Goal: Task Accomplishment & Management: Complete application form

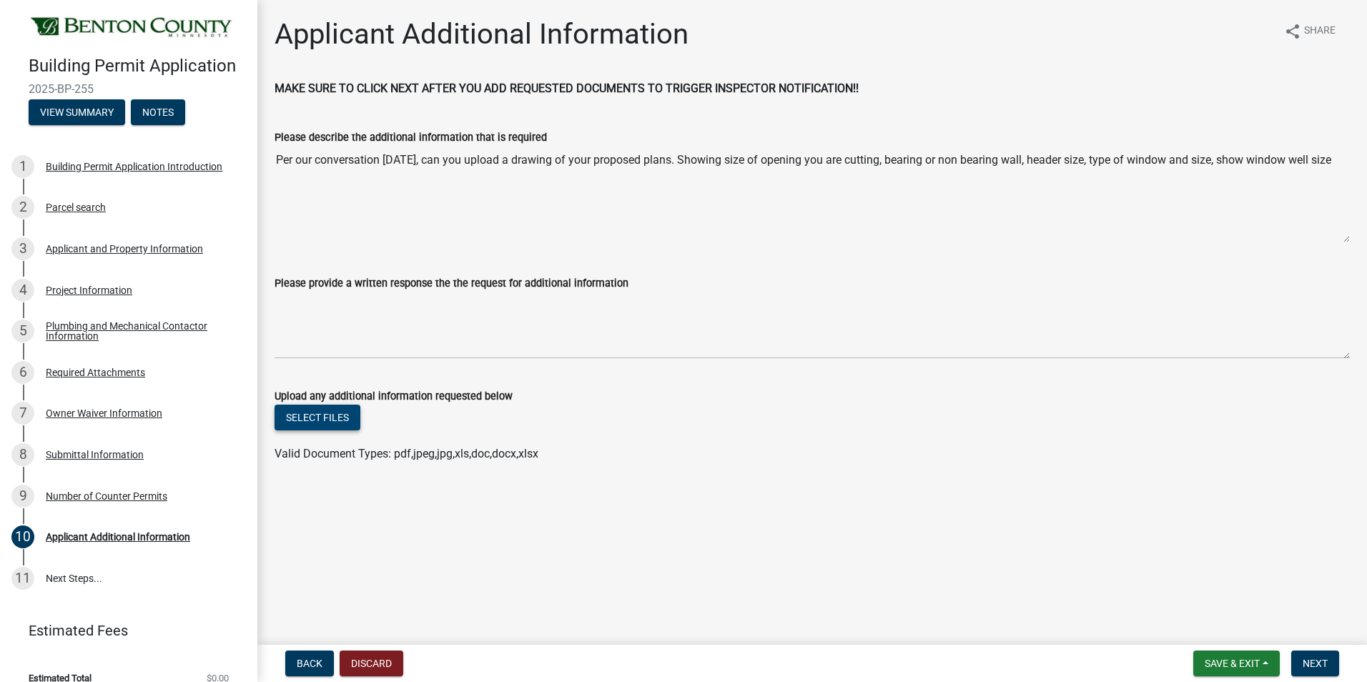
click at [329, 418] on button "Select files" at bounding box center [318, 418] width 86 height 26
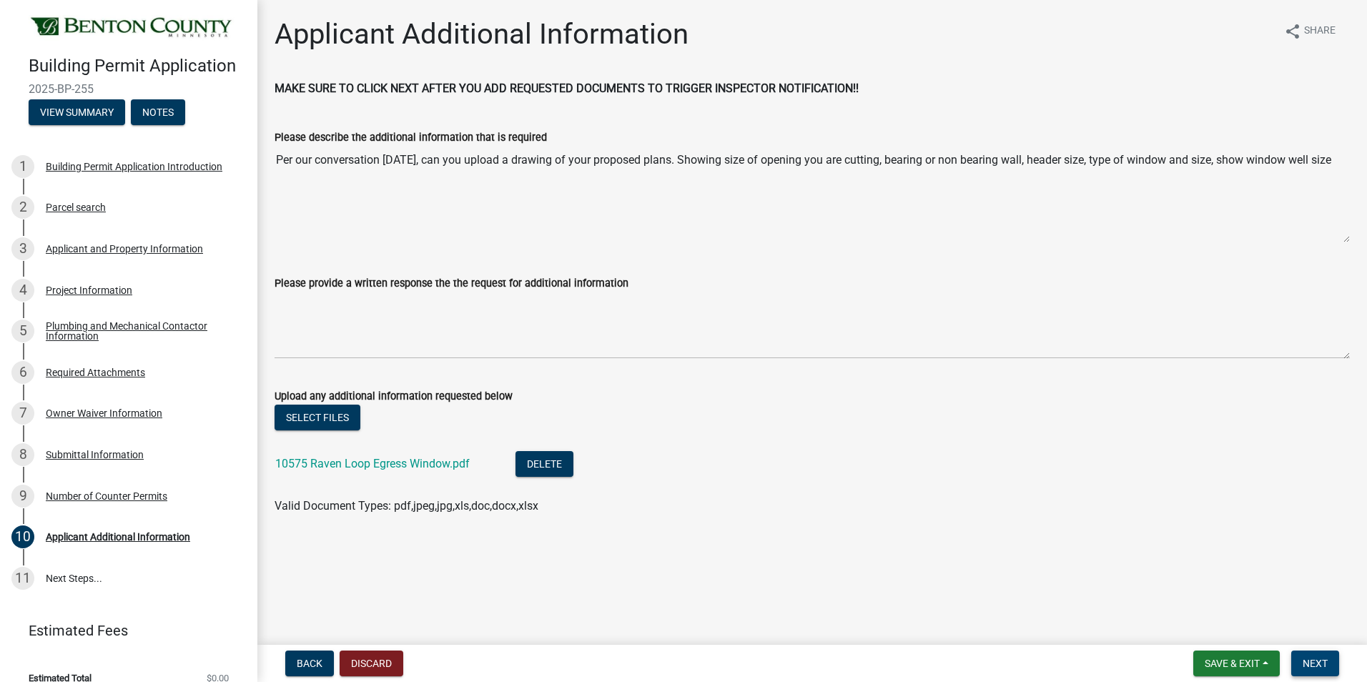
click at [1307, 668] on span "Next" at bounding box center [1315, 663] width 25 height 11
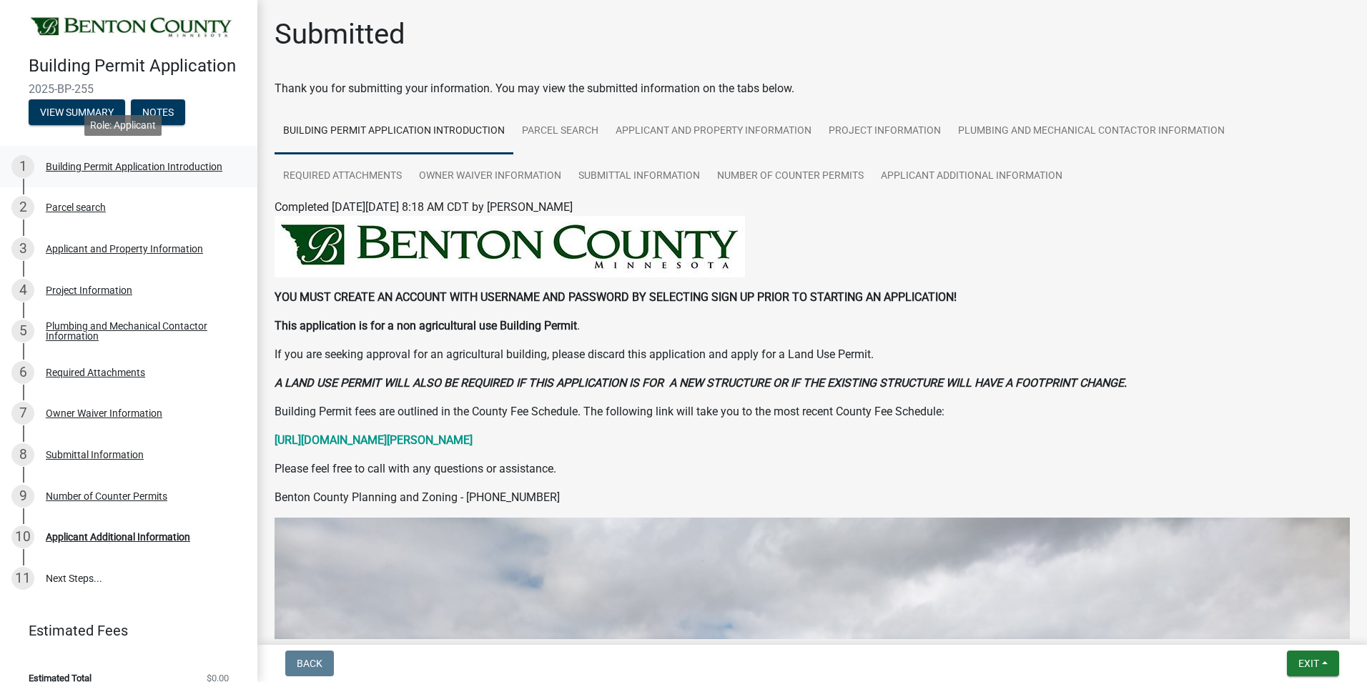
click at [100, 164] on div "Building Permit Application Introduction" at bounding box center [134, 167] width 177 height 10
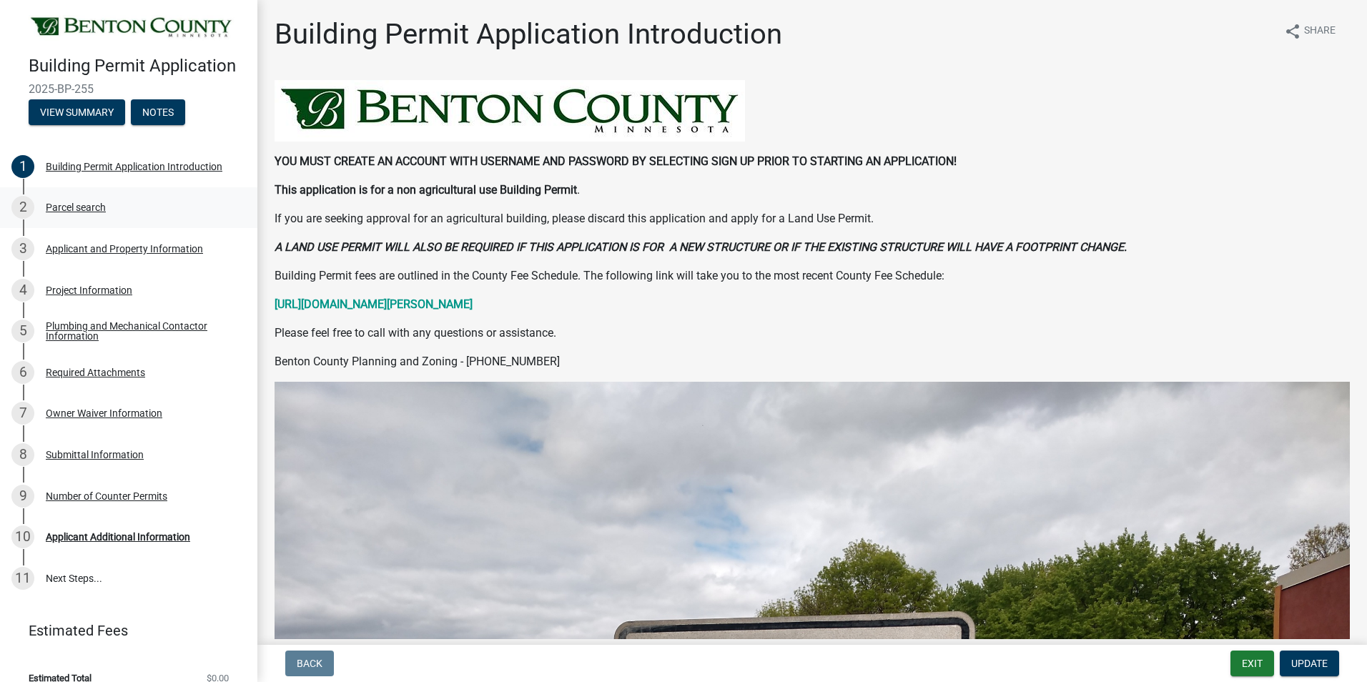
click at [69, 207] on div "Parcel search" at bounding box center [76, 207] width 60 height 10
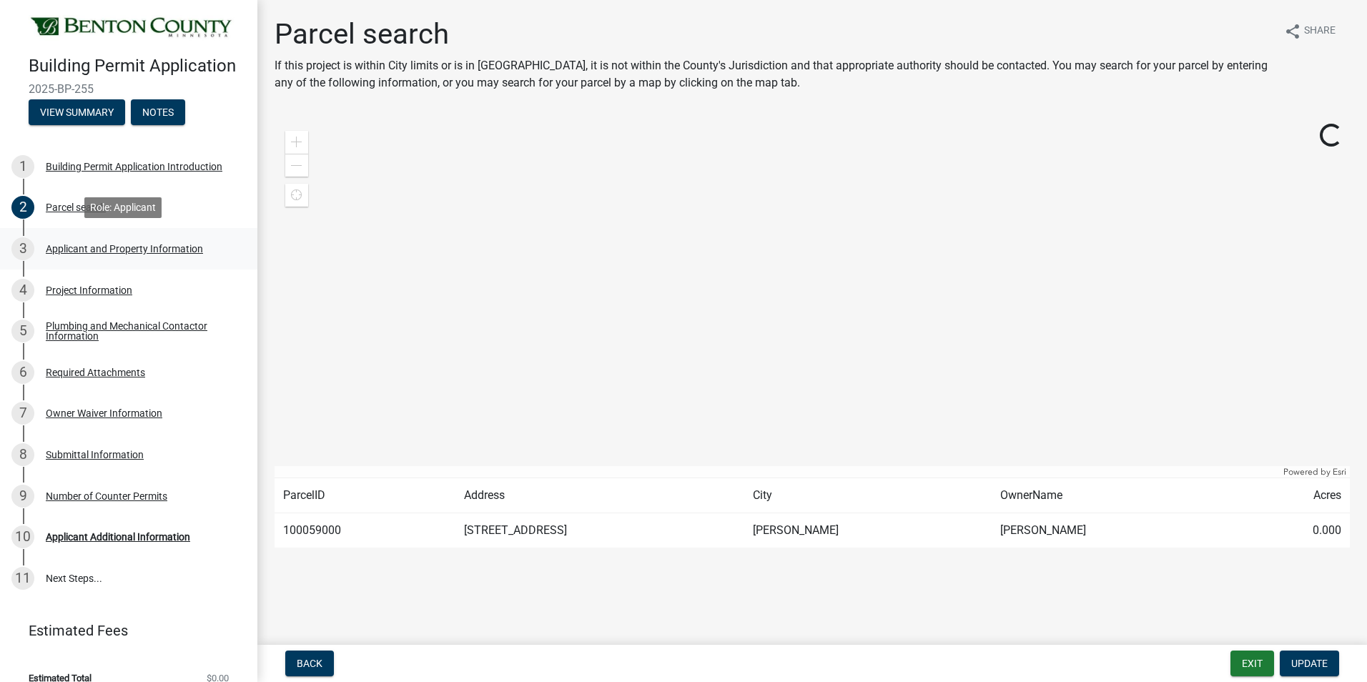
click at [100, 240] on div "3 Applicant and Property Information" at bounding box center [122, 248] width 223 height 23
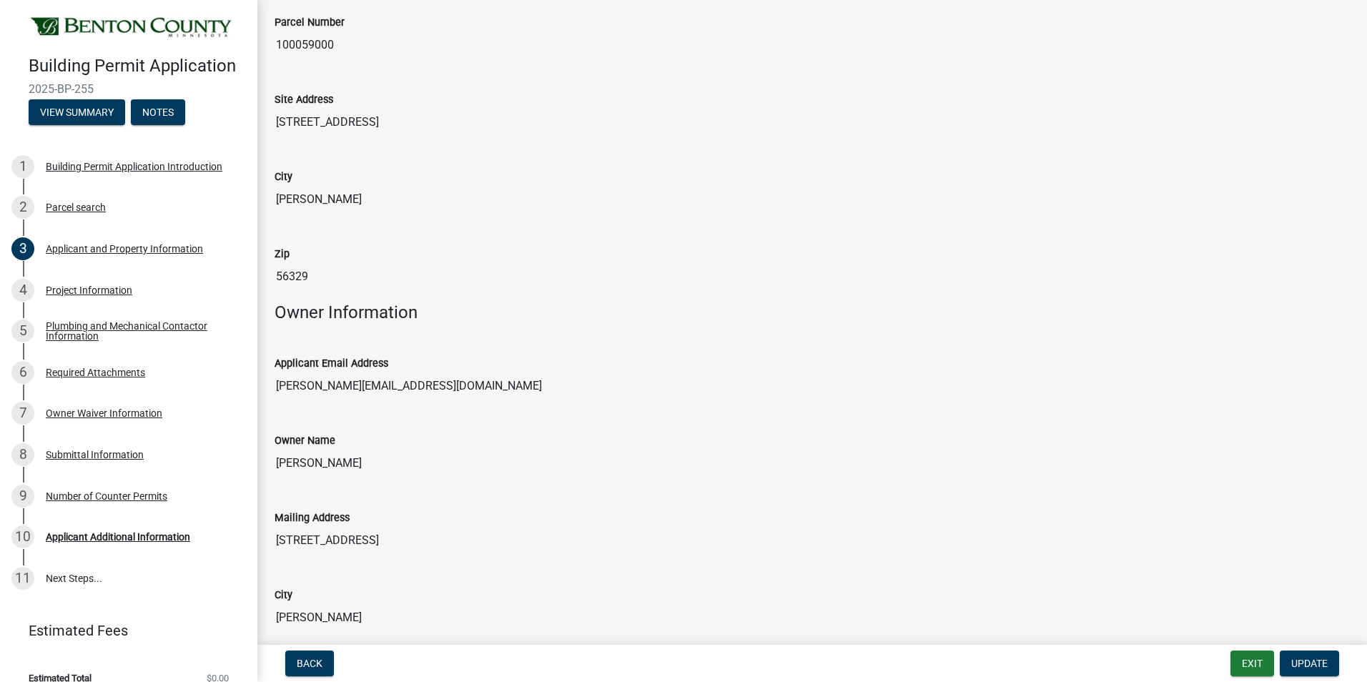
scroll to position [143, 0]
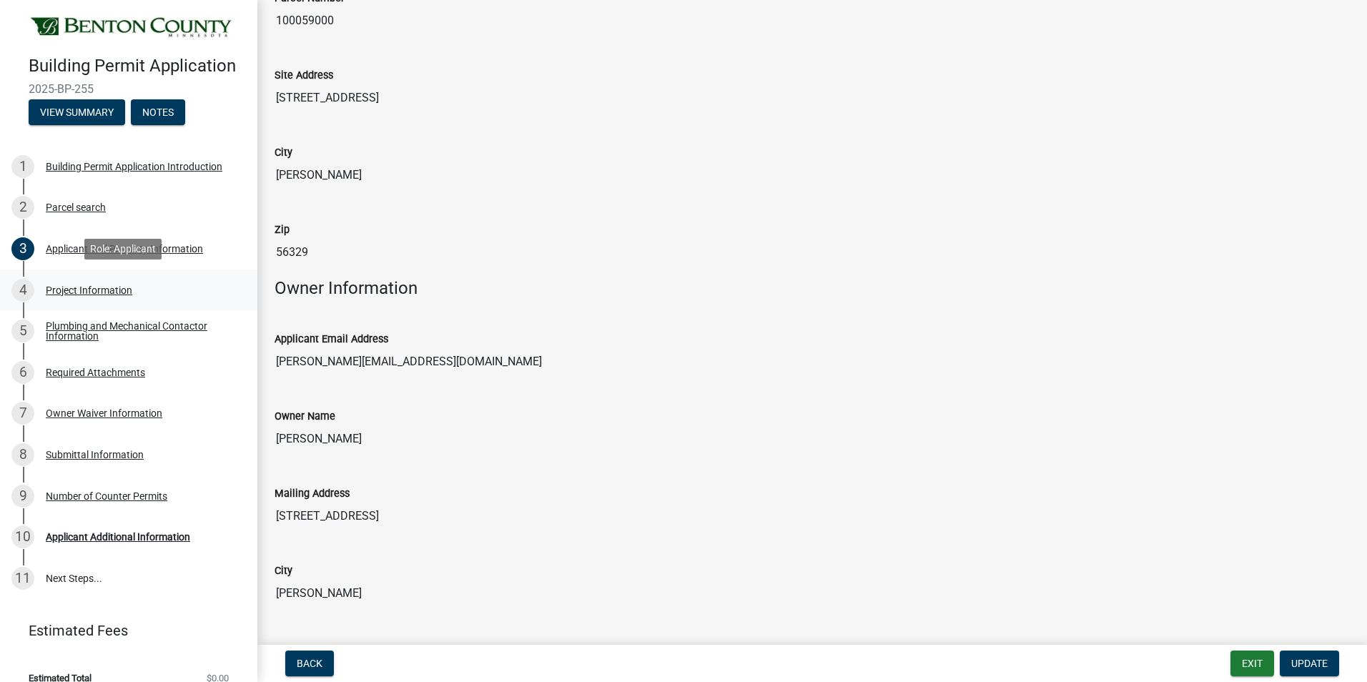
click at [81, 290] on div "Project Information" at bounding box center [89, 290] width 87 height 10
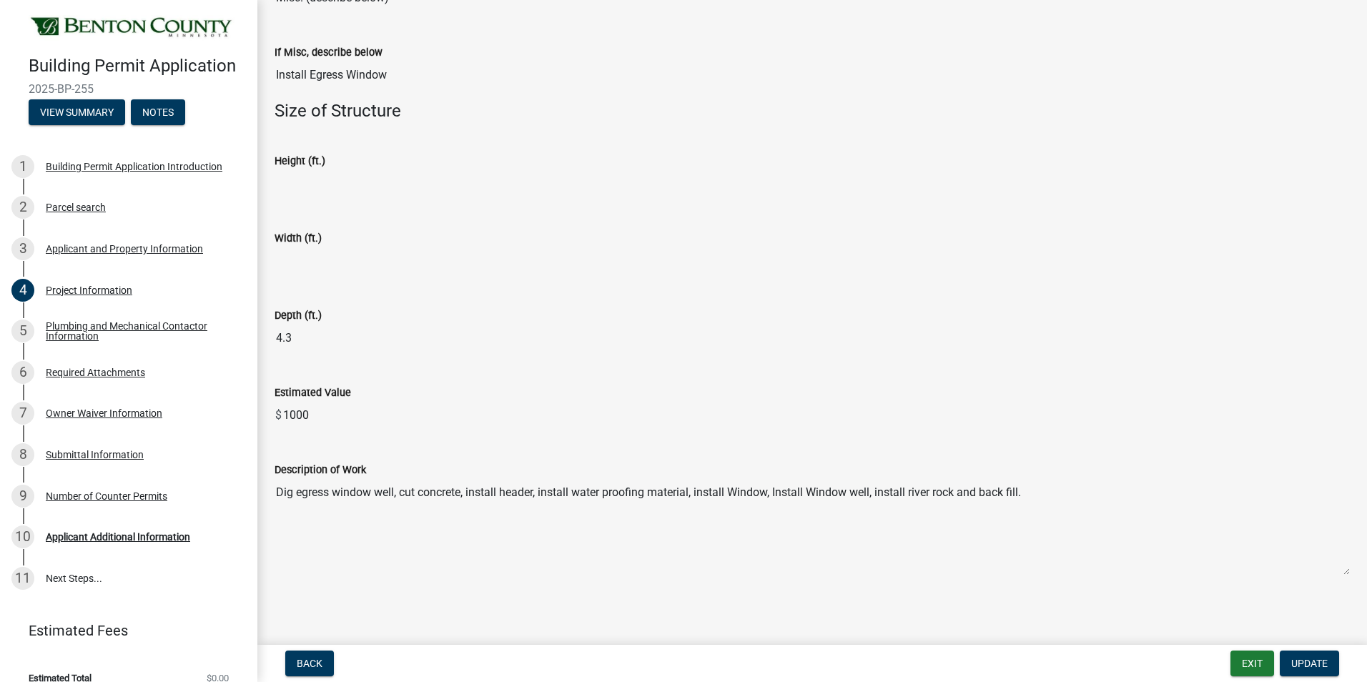
scroll to position [588, 0]
click at [91, 325] on div "Plumbing and Mechanical Contactor Information" at bounding box center [140, 331] width 189 height 20
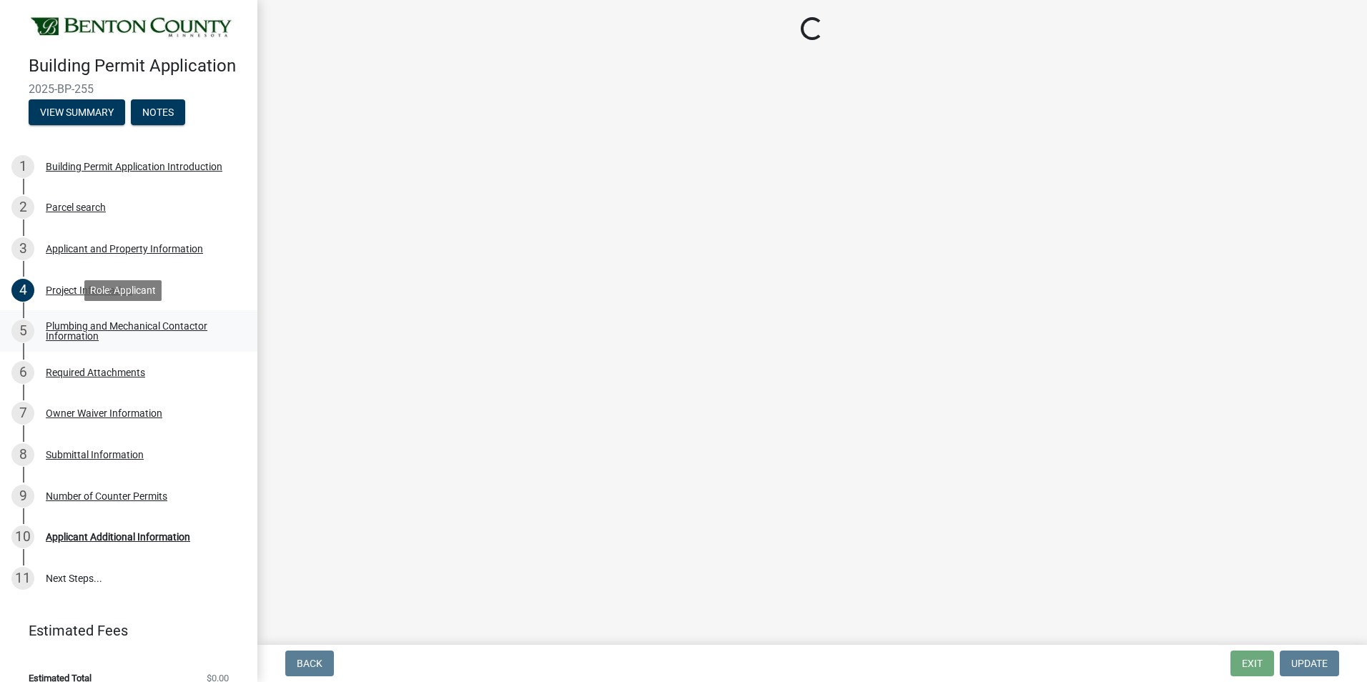
scroll to position [0, 0]
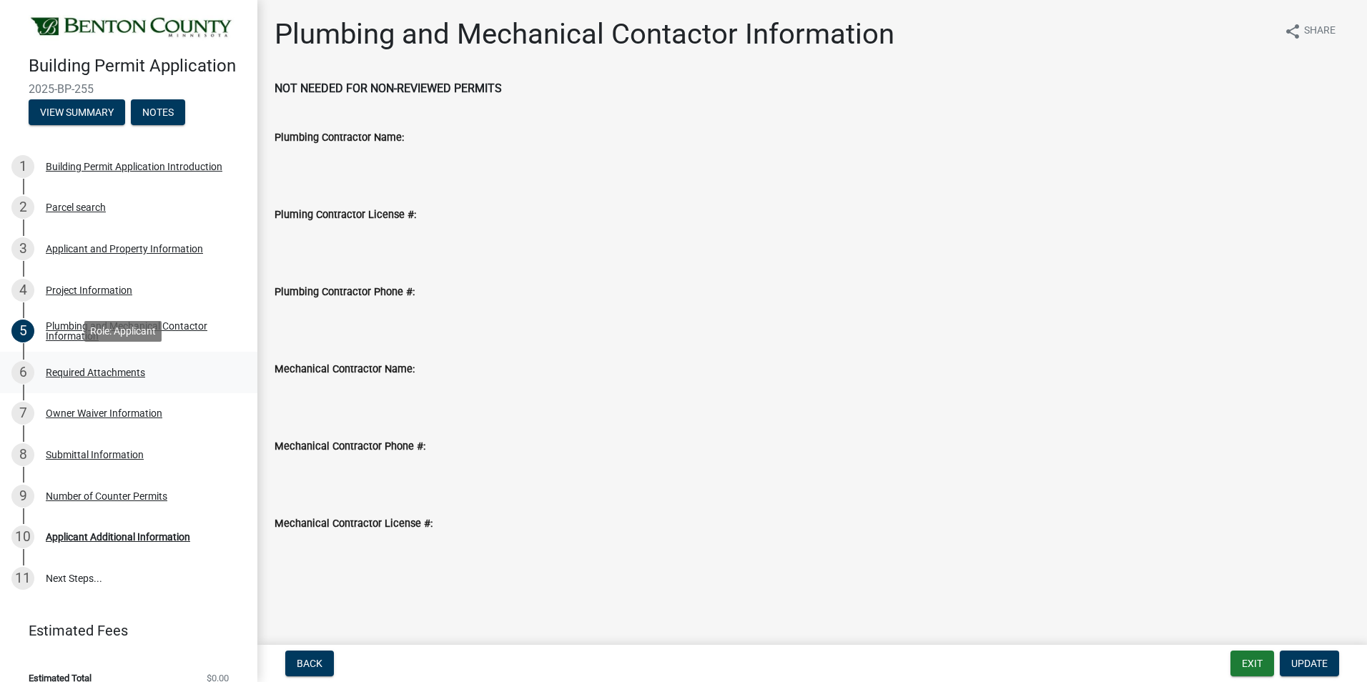
click at [74, 361] on div "6 Required Attachments" at bounding box center [122, 372] width 223 height 23
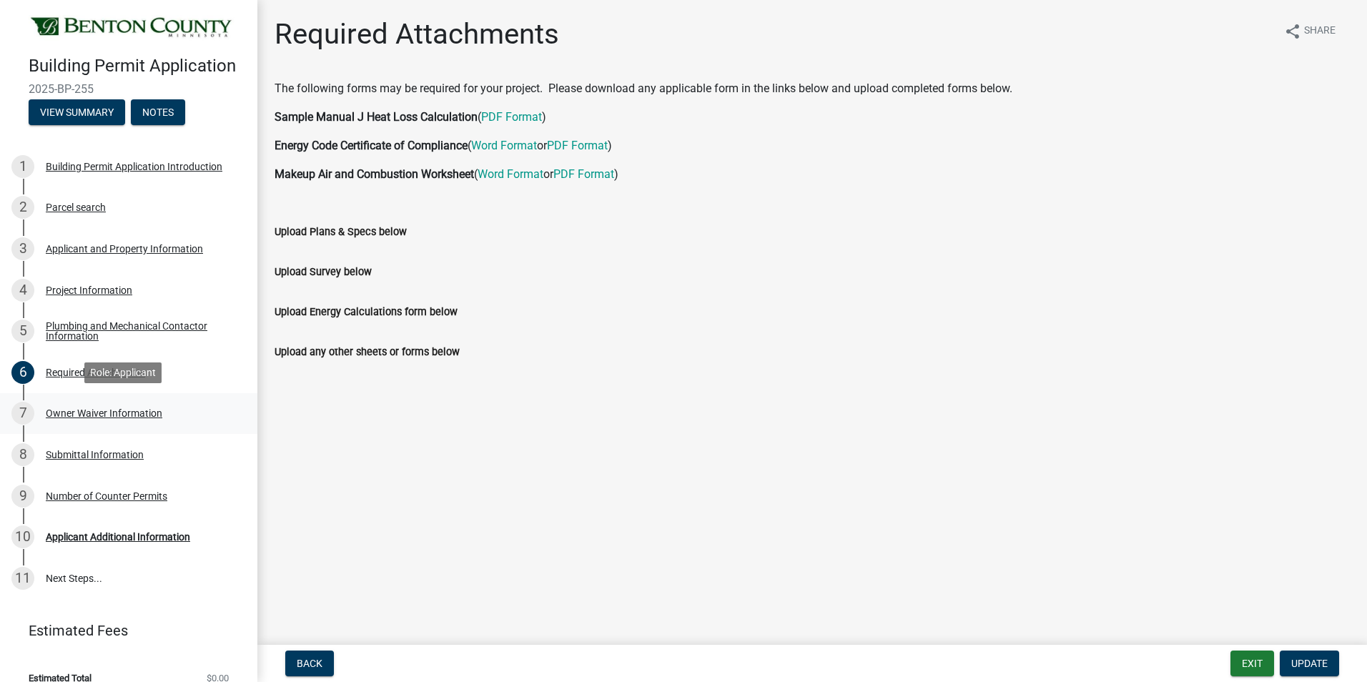
click at [88, 410] on div "Owner Waiver Information" at bounding box center [104, 413] width 117 height 10
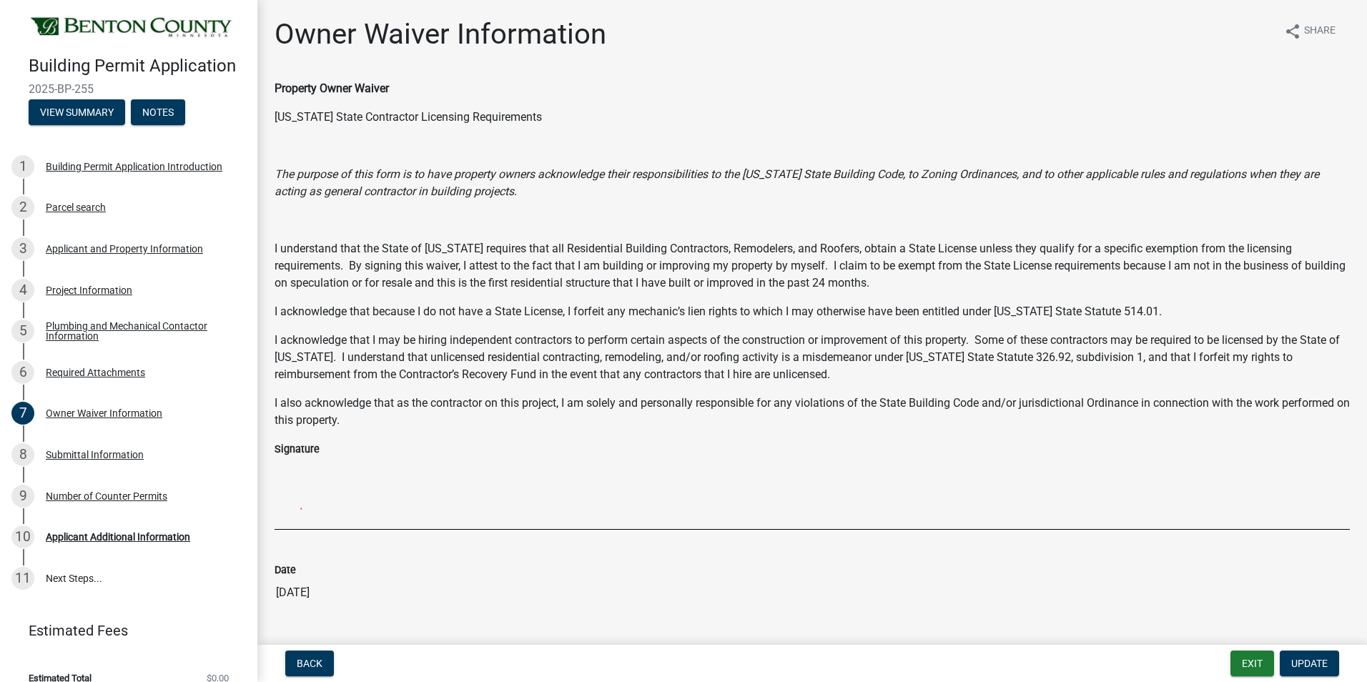
click at [326, 493] on img at bounding box center [644, 494] width 738 height 72
click at [325, 491] on img at bounding box center [644, 494] width 738 height 72
click at [324, 486] on img at bounding box center [644, 494] width 738 height 72
drag, startPoint x: 267, startPoint y: 531, endPoint x: 328, endPoint y: 505, distance: 66.7
click at [328, 506] on div "Signature" at bounding box center [812, 490] width 1097 height 101
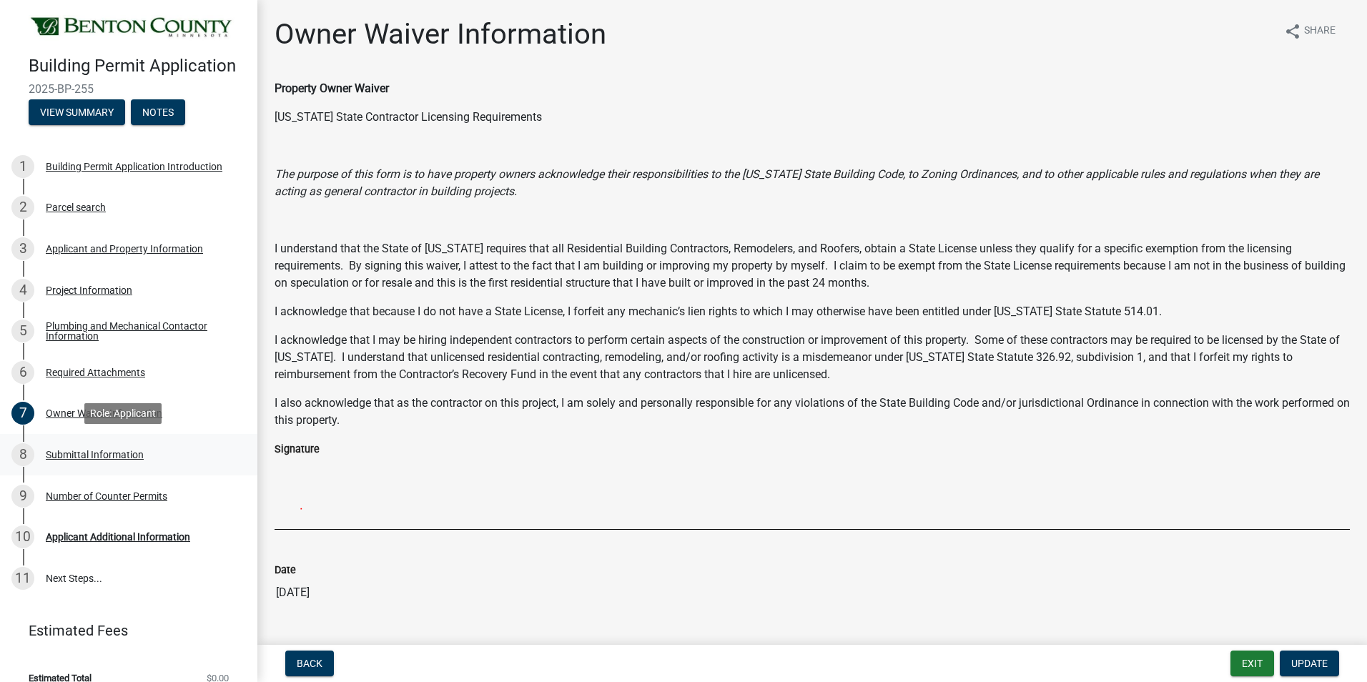
click at [74, 453] on div "Submittal Information" at bounding box center [95, 455] width 98 height 10
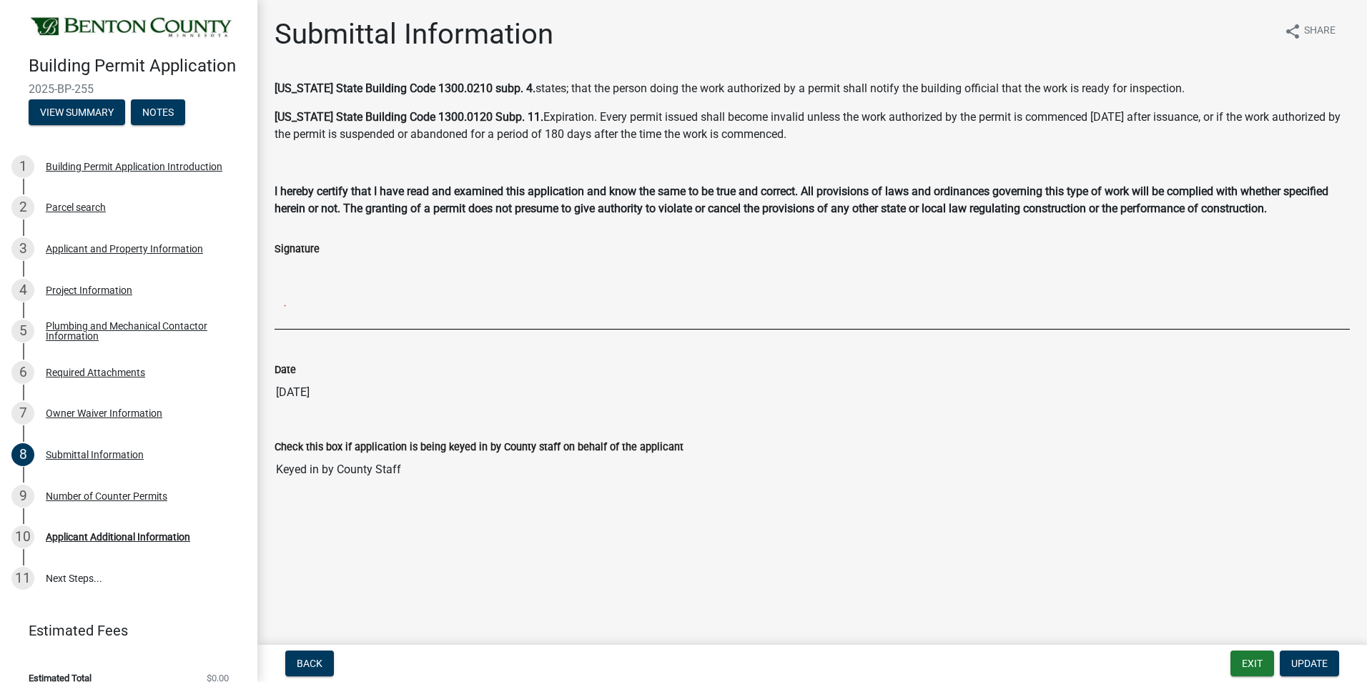
click at [346, 267] on img at bounding box center [644, 293] width 738 height 72
click at [1307, 662] on span "Update" at bounding box center [1309, 663] width 36 height 11
click at [82, 498] on div "Number of Counter Permits" at bounding box center [107, 496] width 122 height 10
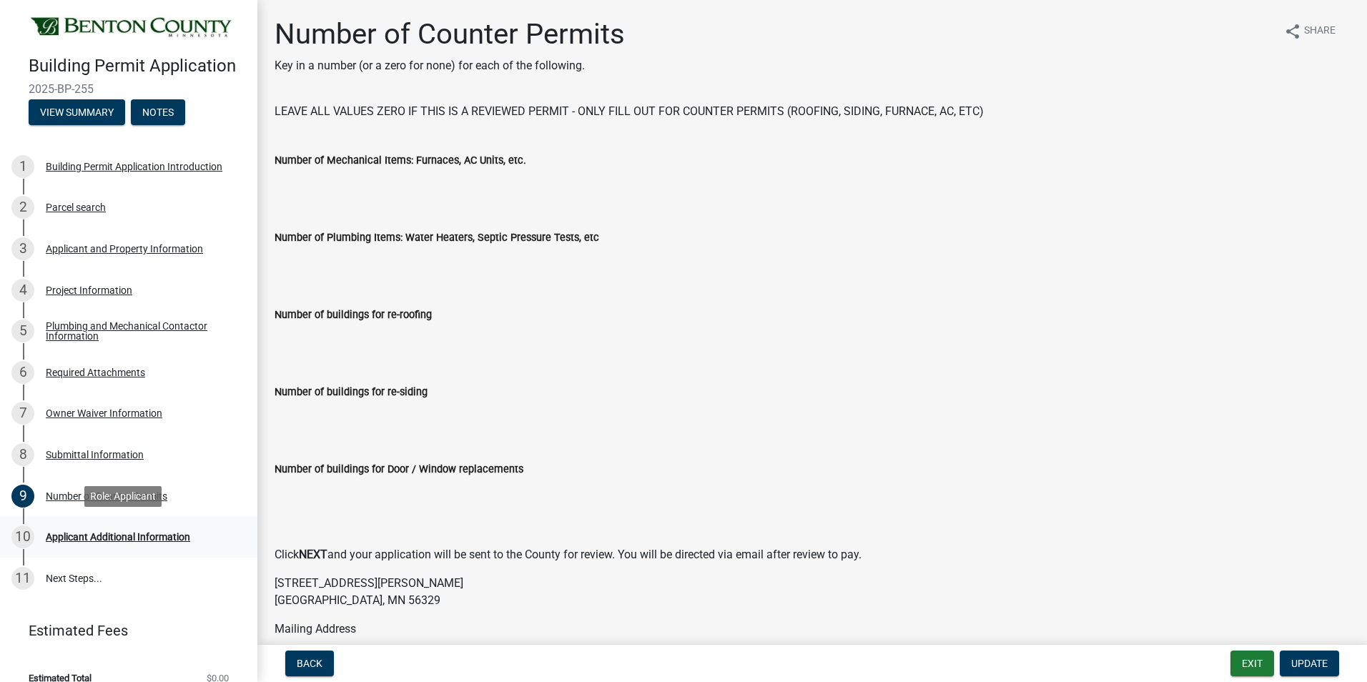
click at [115, 532] on div "Applicant Additional Information" at bounding box center [118, 537] width 144 height 10
click at [117, 532] on div "Applicant Additional Information" at bounding box center [118, 537] width 144 height 10
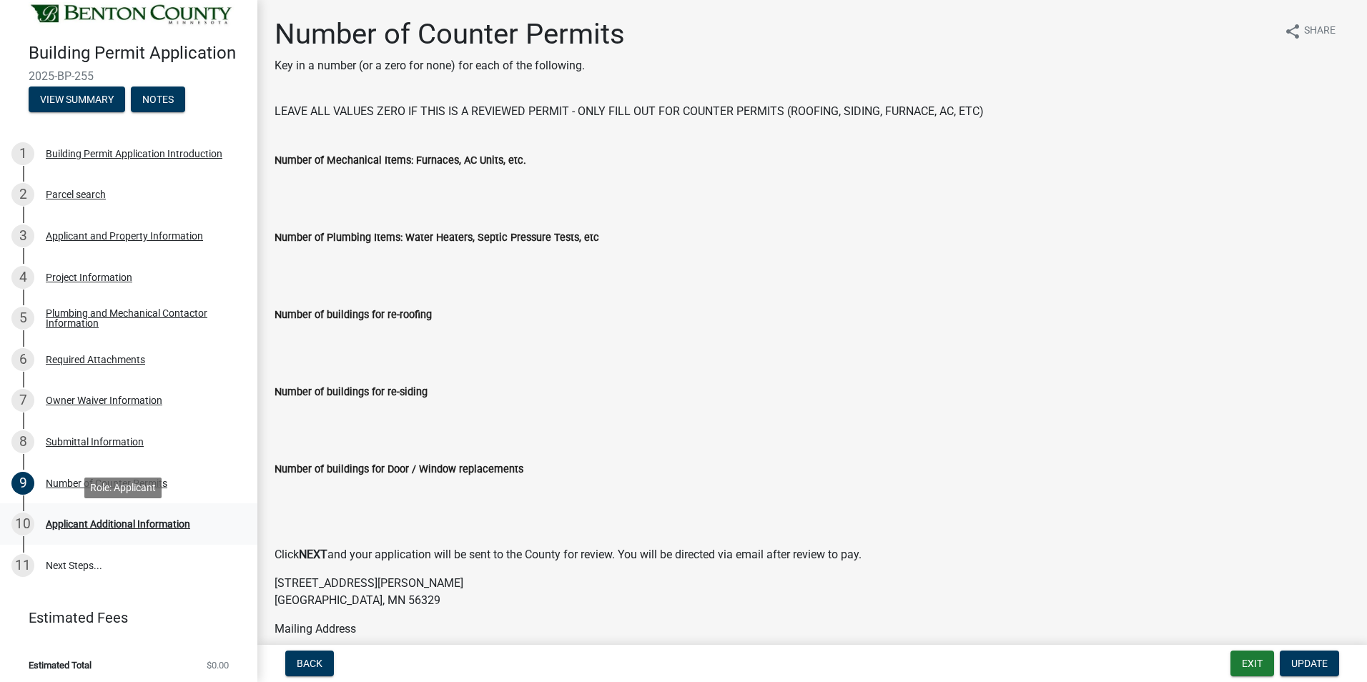
scroll to position [16, 0]
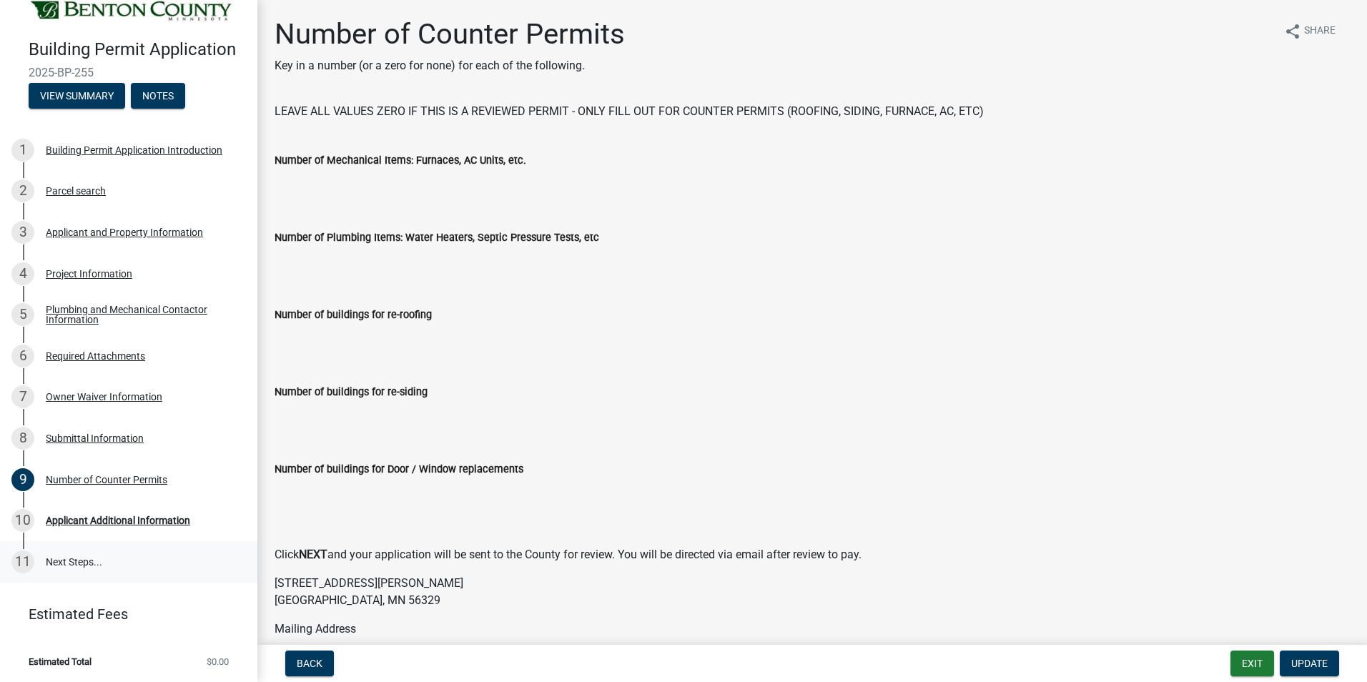
click at [65, 560] on link "11 Next Steps..." at bounding box center [128, 561] width 257 height 41
click at [80, 558] on link "11 Next Steps..." at bounding box center [128, 561] width 257 height 41
click at [82, 557] on link "11 Next Steps..." at bounding box center [128, 561] width 257 height 41
click at [1311, 662] on span "Update" at bounding box center [1309, 663] width 36 height 11
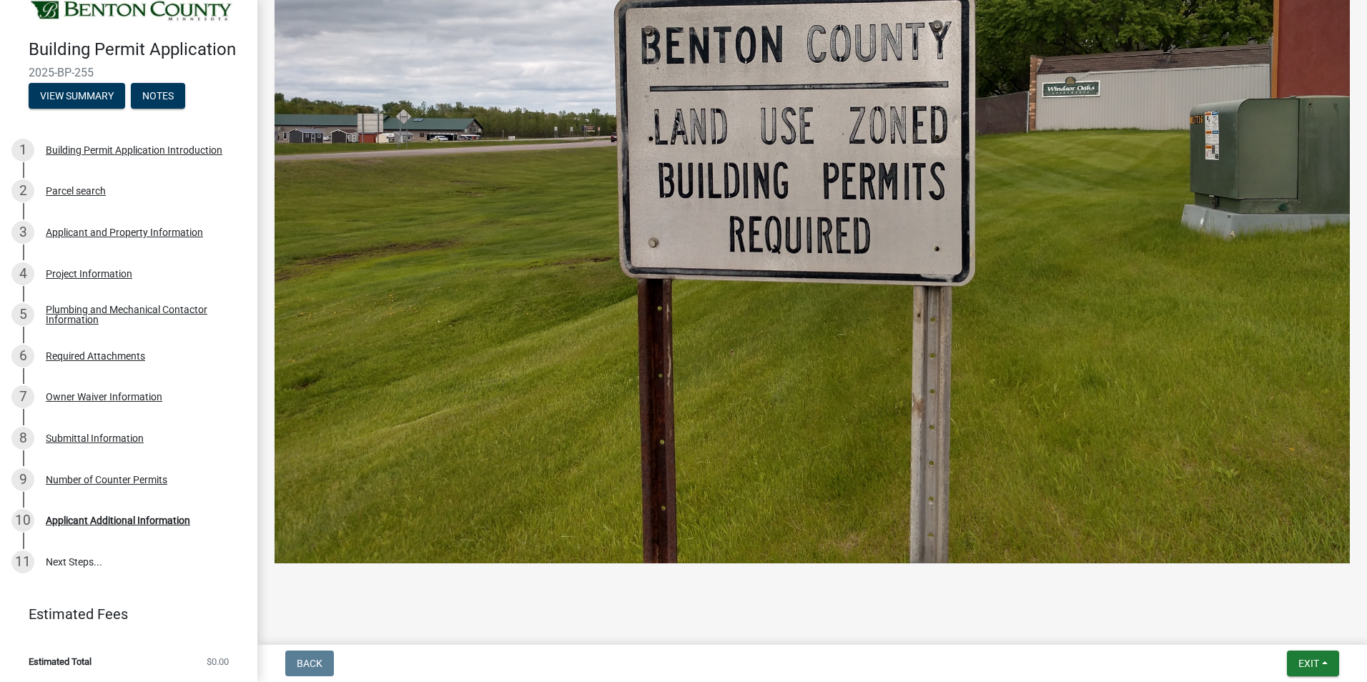
scroll to position [762, 0]
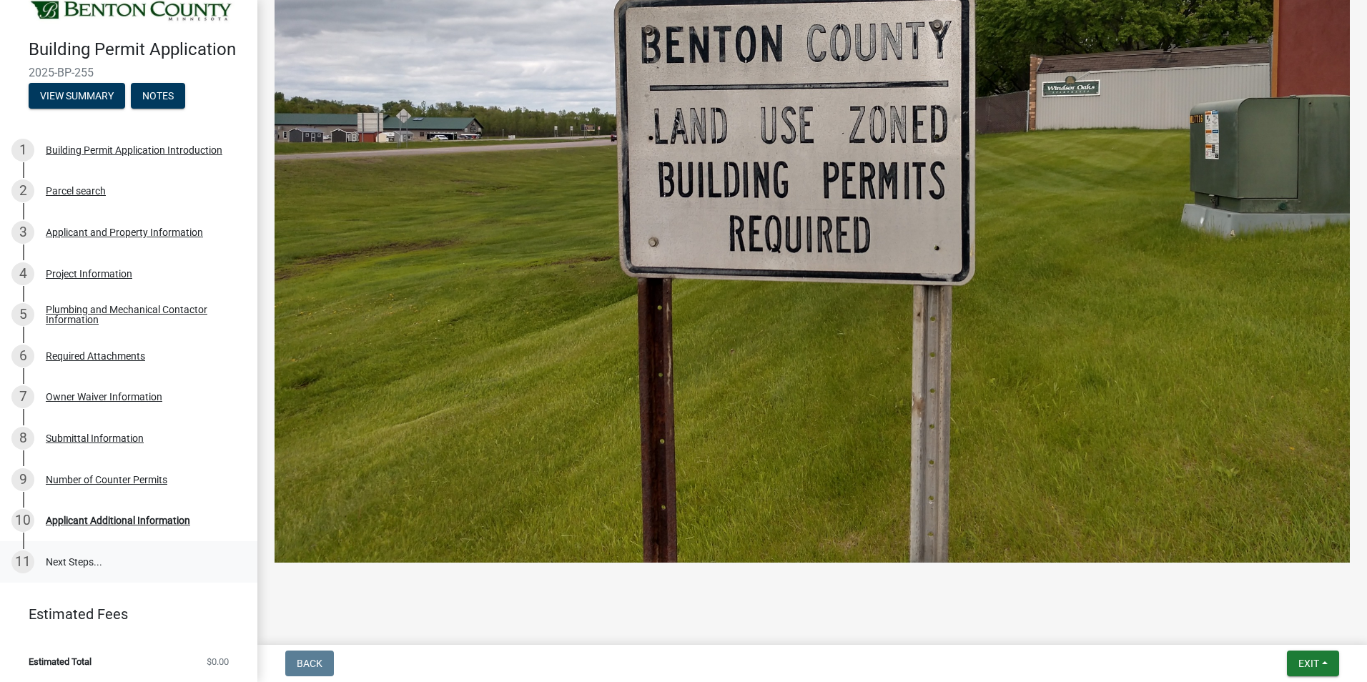
click at [69, 554] on link "11 Next Steps..." at bounding box center [128, 561] width 257 height 41
click at [74, 558] on link "11 Next Steps..." at bounding box center [128, 561] width 257 height 41
click at [43, 550] on link "11 Next Steps..." at bounding box center [128, 561] width 257 height 41
click at [43, 549] on link "11 Next Steps..." at bounding box center [128, 561] width 257 height 41
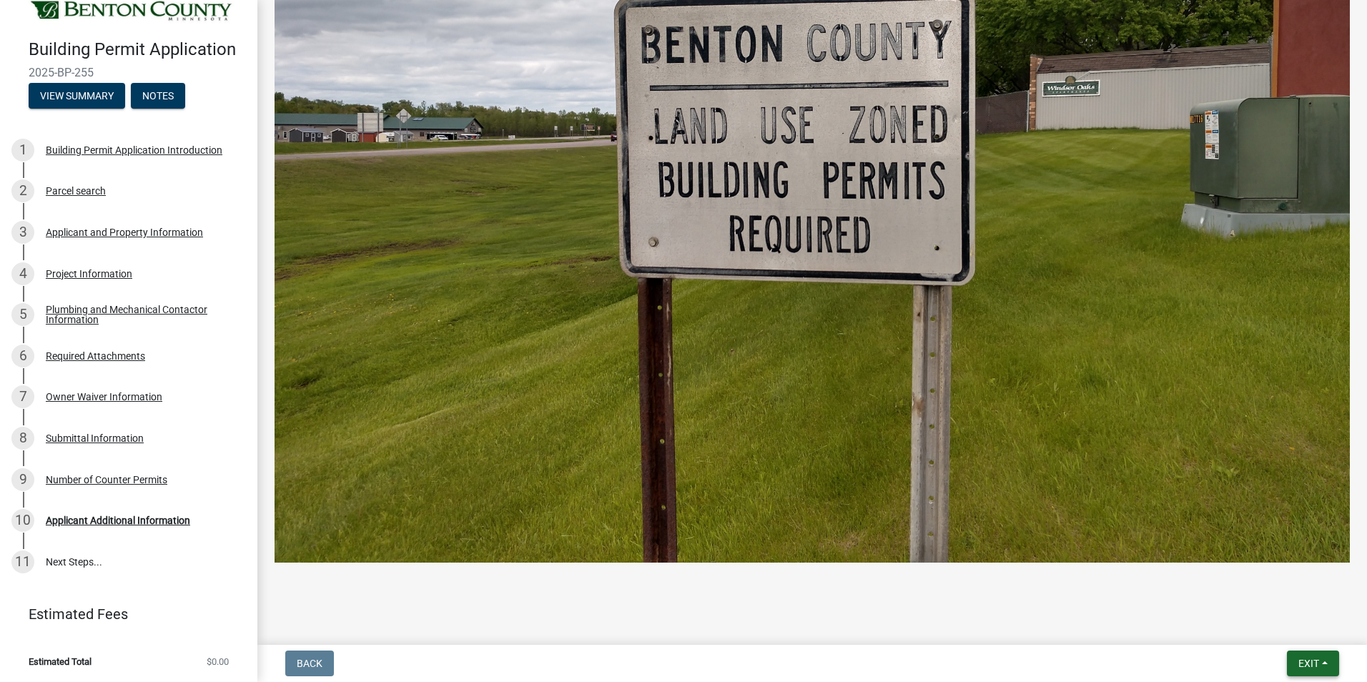
click at [1329, 666] on button "Exit" at bounding box center [1313, 664] width 52 height 26
click at [1252, 596] on button "Save" at bounding box center [1282, 592] width 114 height 34
click at [70, 552] on link "11 Next Steps..." at bounding box center [128, 561] width 257 height 41
click at [68, 559] on link "11 Next Steps..." at bounding box center [128, 561] width 257 height 41
click at [55, 485] on div "9 Number of Counter Permits" at bounding box center [122, 479] width 223 height 23
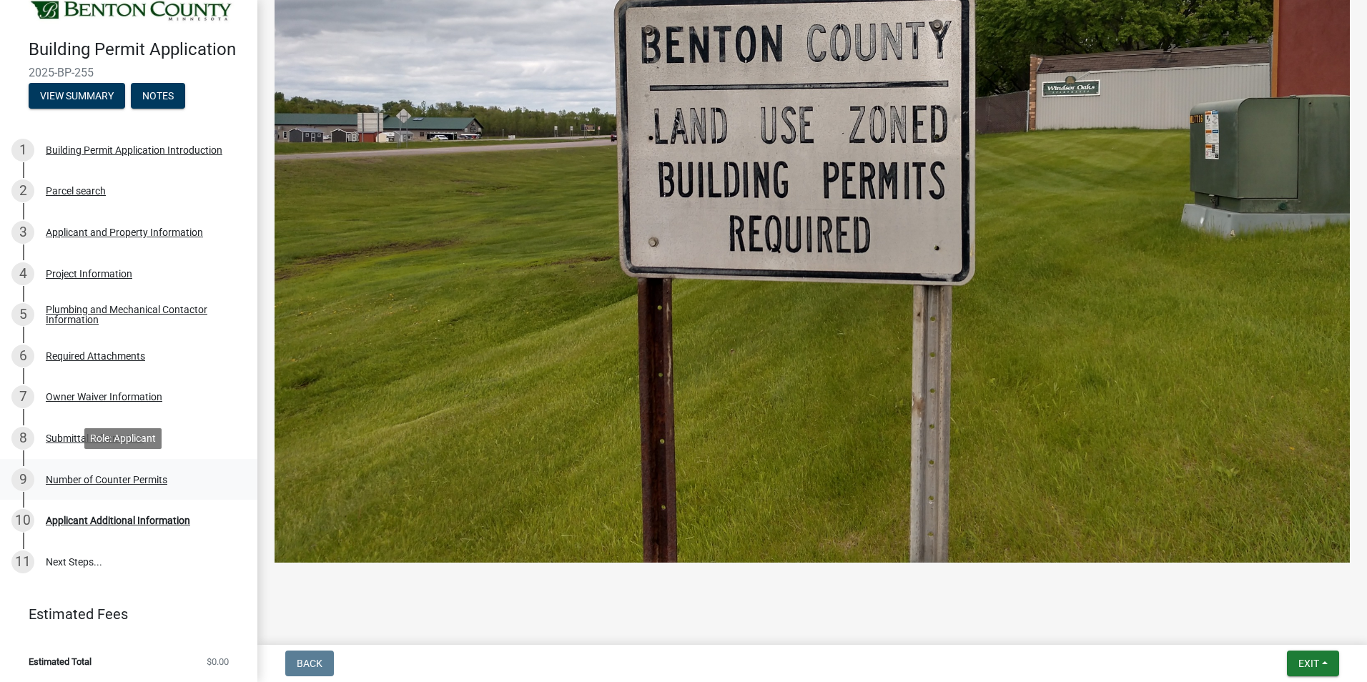
scroll to position [0, 0]
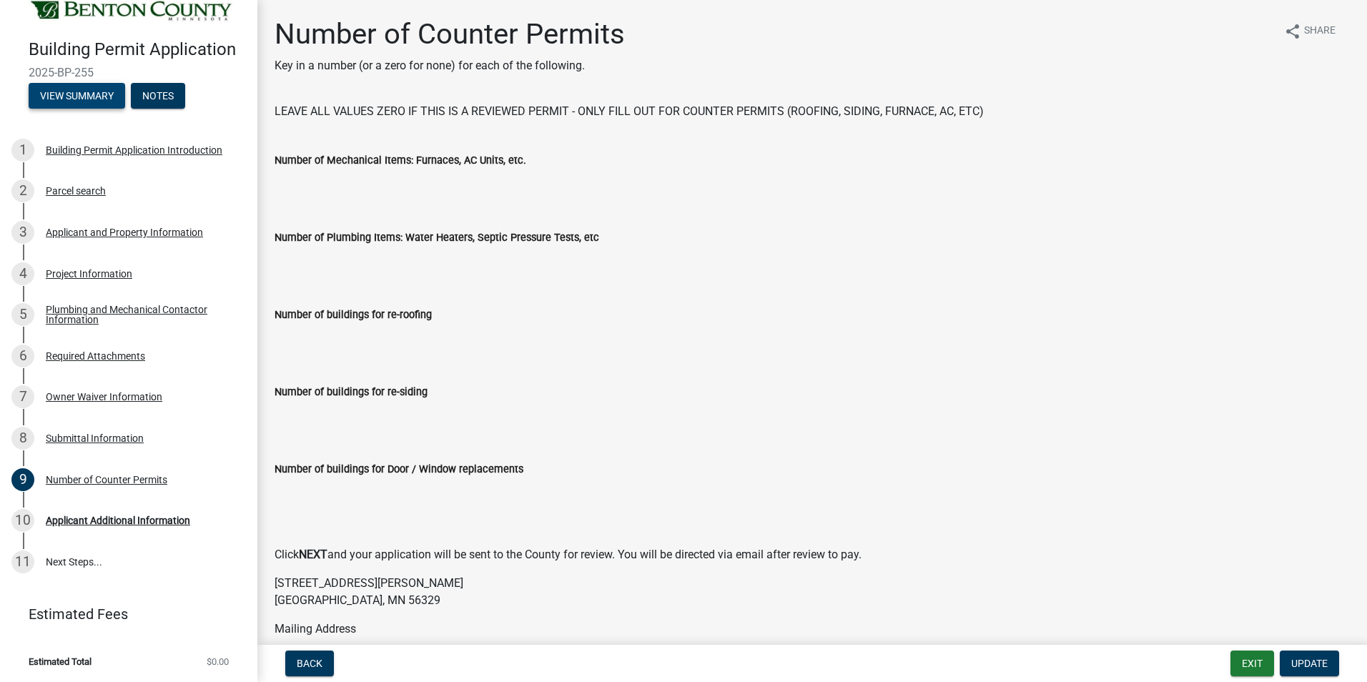
click at [54, 95] on button "View Summary" at bounding box center [77, 96] width 97 height 26
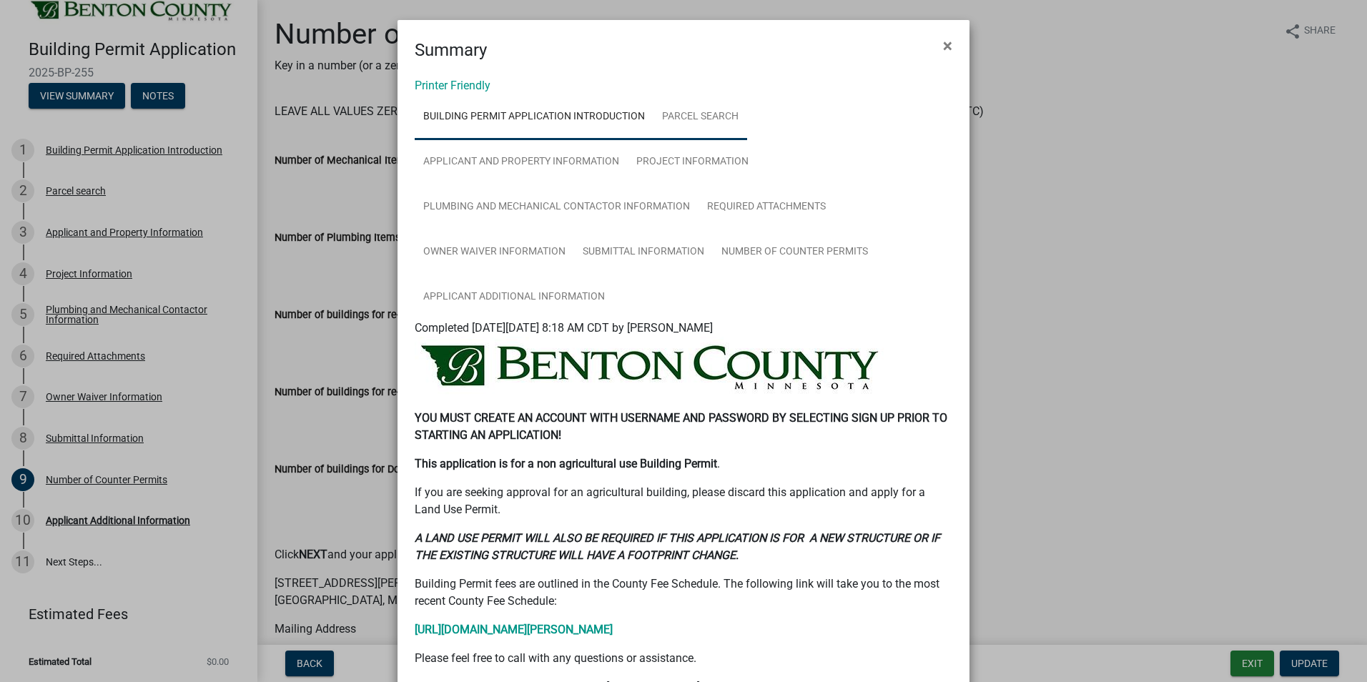
click at [689, 114] on link "Parcel search" at bounding box center [701, 117] width 94 height 46
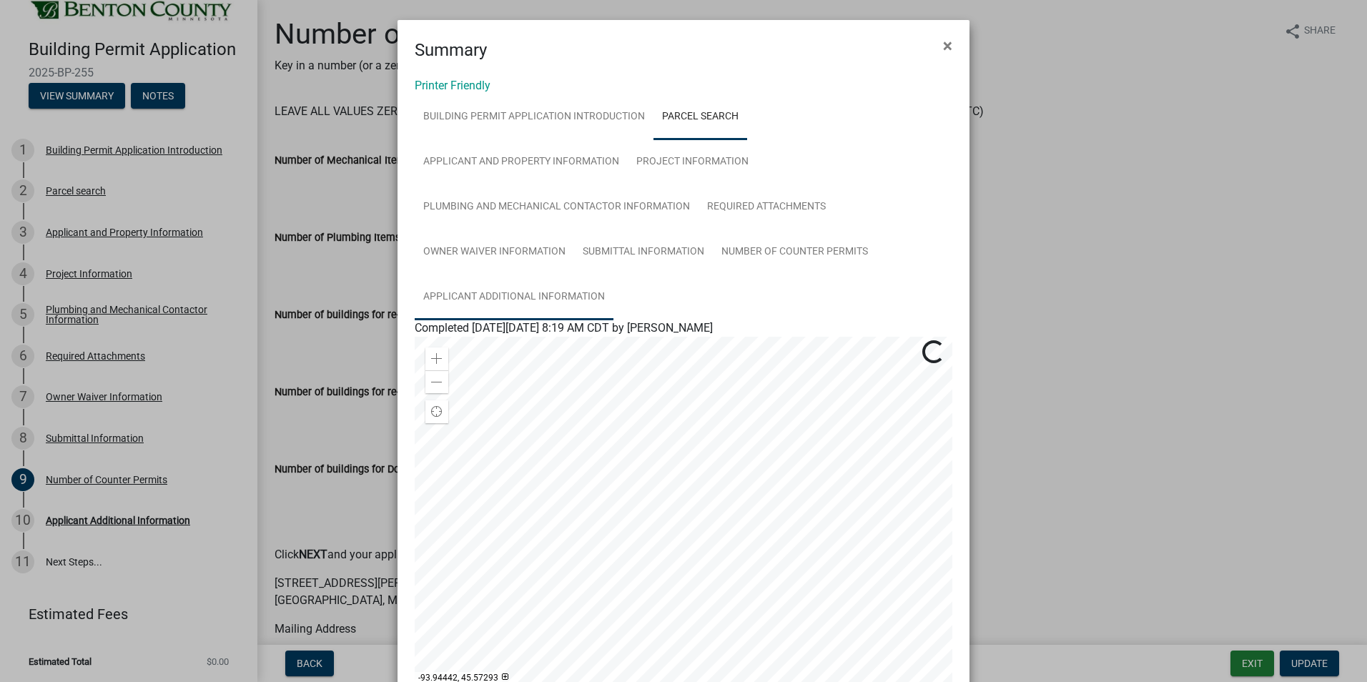
click at [521, 296] on link "Applicant Additional Information" at bounding box center [514, 298] width 199 height 46
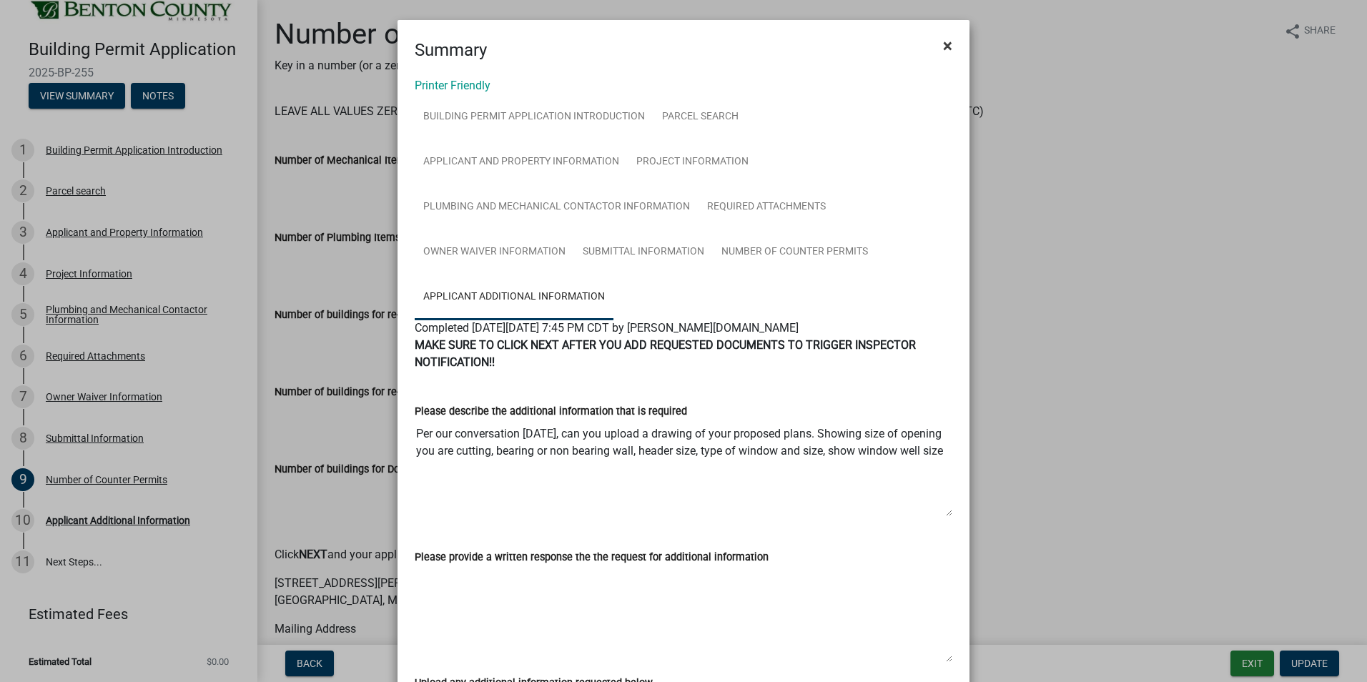
click at [943, 43] on span "×" at bounding box center [947, 46] width 9 height 20
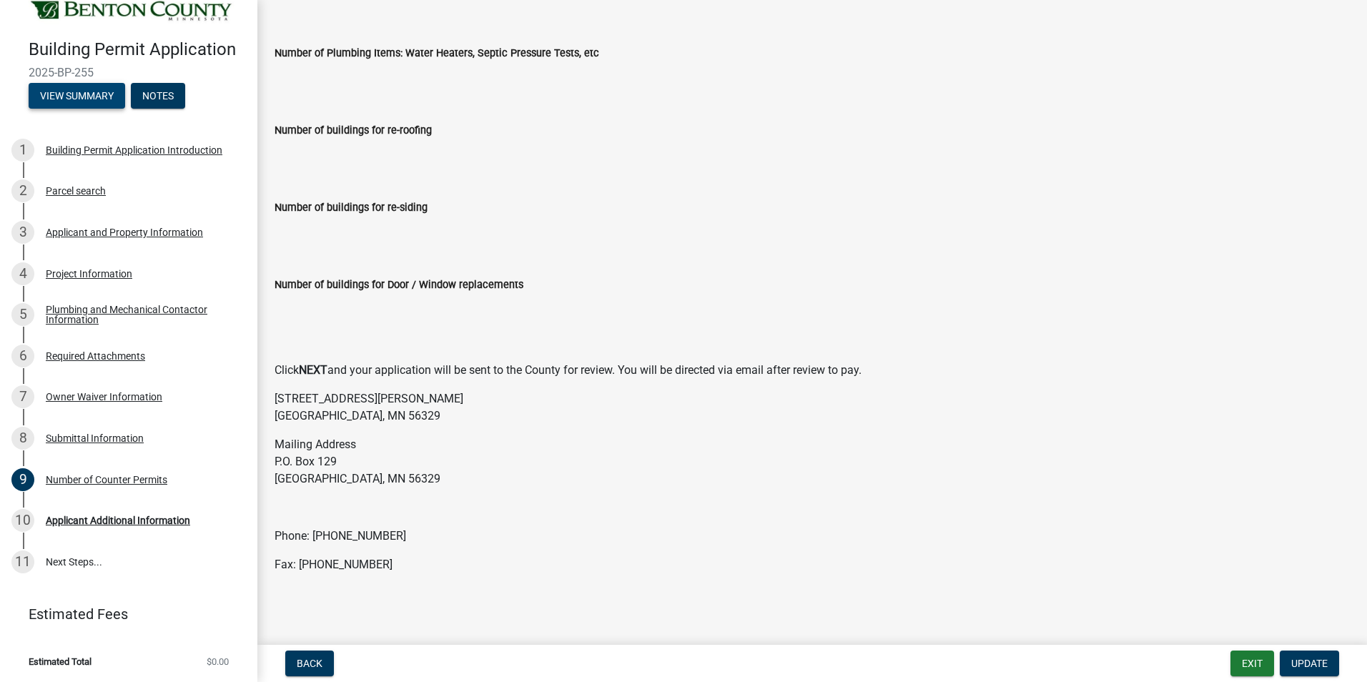
scroll to position [186, 0]
click at [1243, 655] on button "Exit" at bounding box center [1253, 664] width 44 height 26
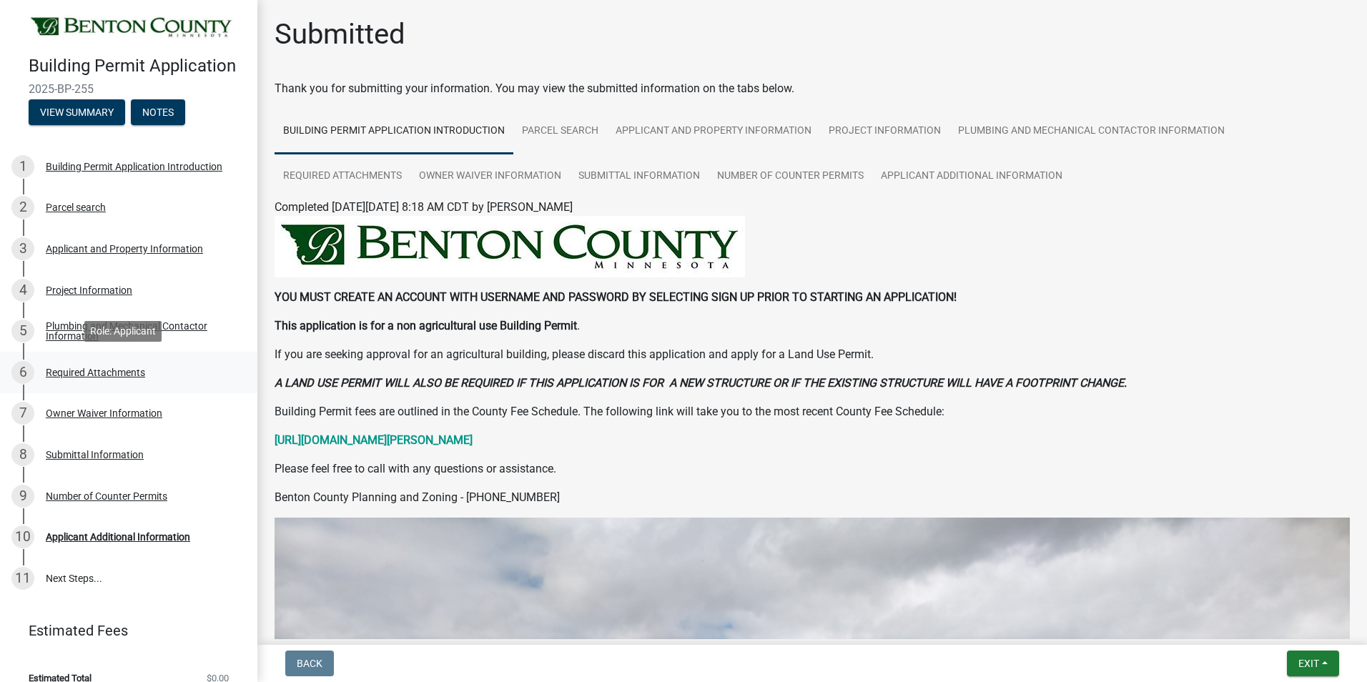
click at [110, 369] on div "Required Attachments" at bounding box center [95, 373] width 99 height 10
click at [112, 368] on div "Required Attachments" at bounding box center [95, 373] width 99 height 10
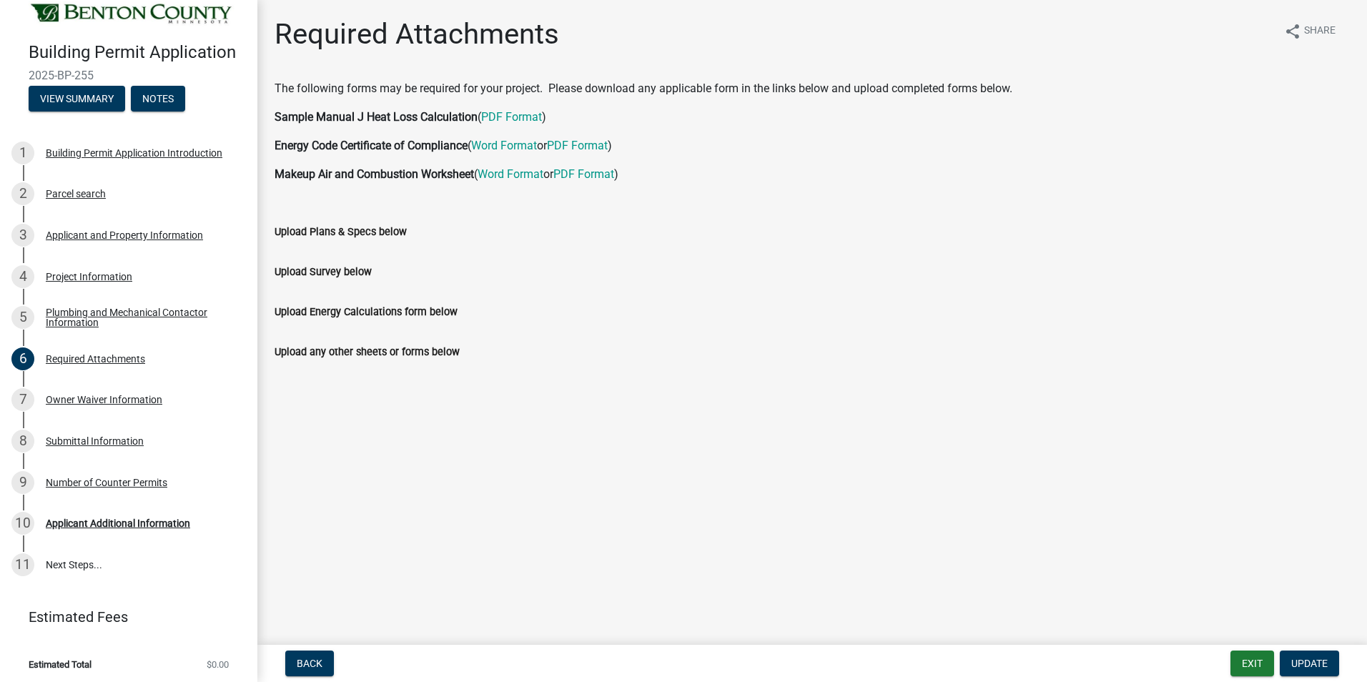
scroll to position [16, 0]
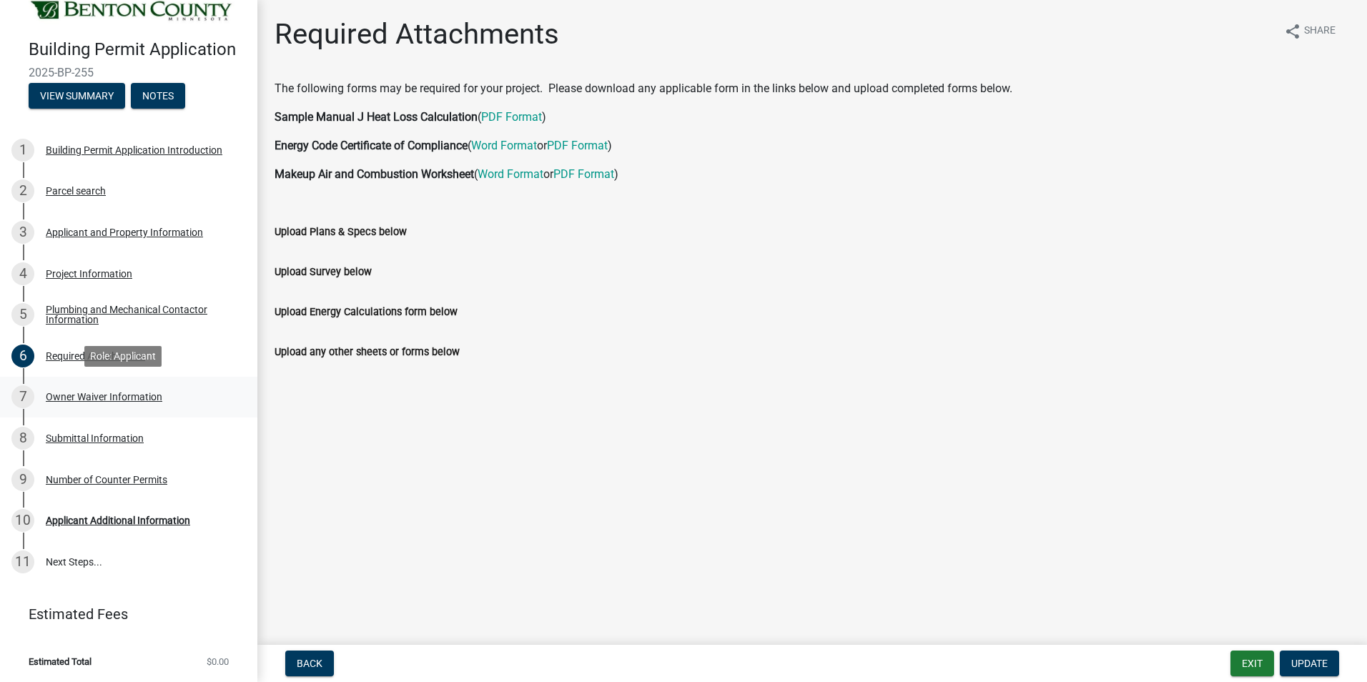
click at [93, 387] on div "7 Owner Waiver Information" at bounding box center [122, 396] width 223 height 23
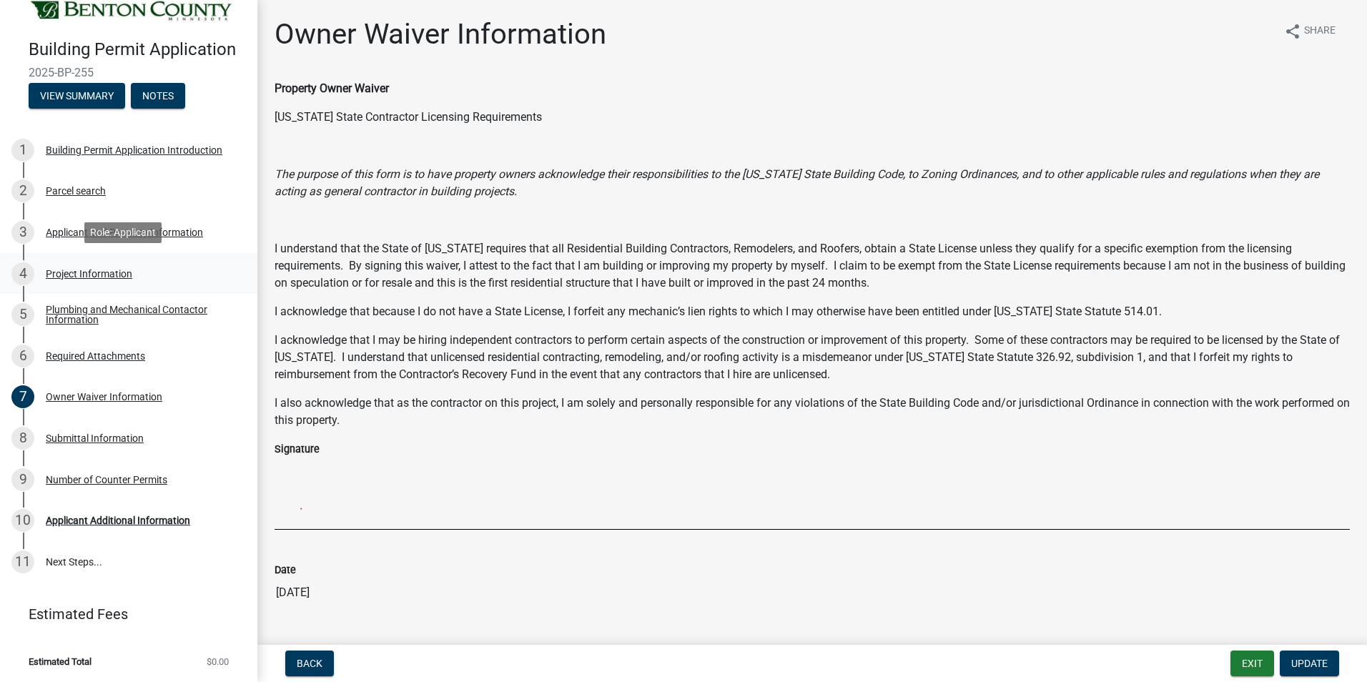
click at [79, 273] on div "Project Information" at bounding box center [89, 274] width 87 height 10
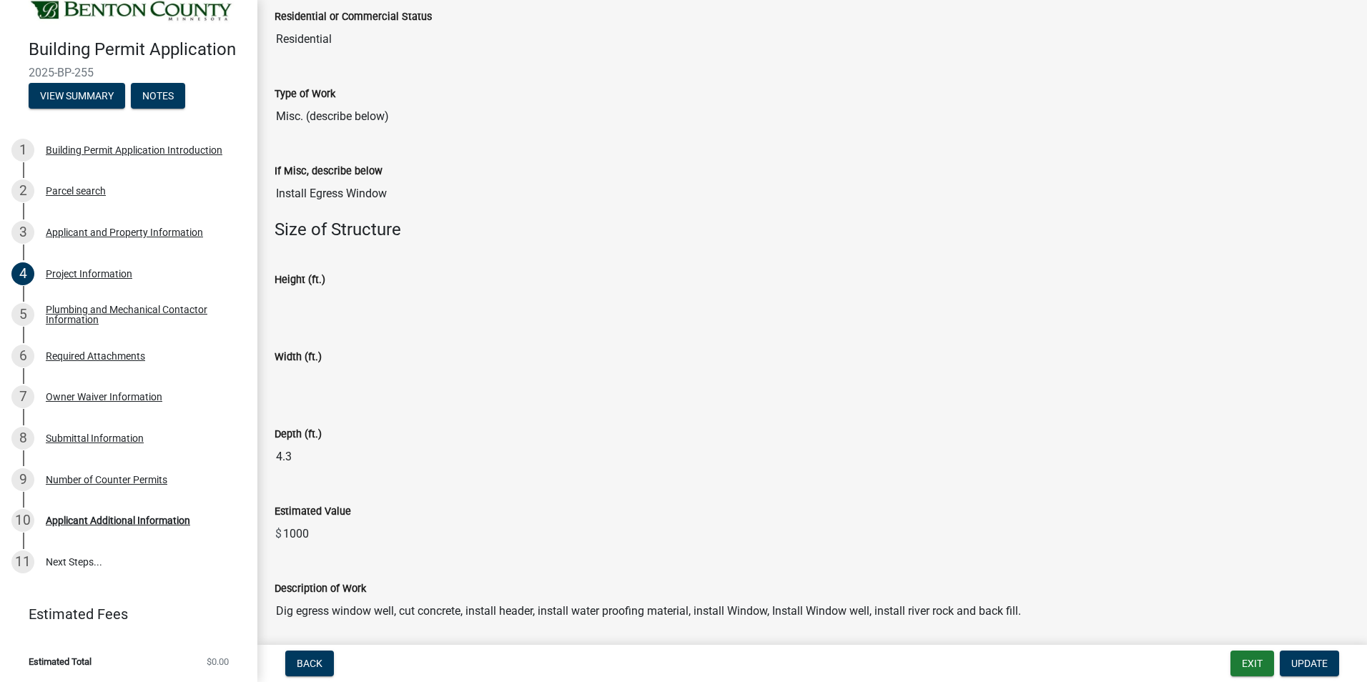
scroll to position [572, 0]
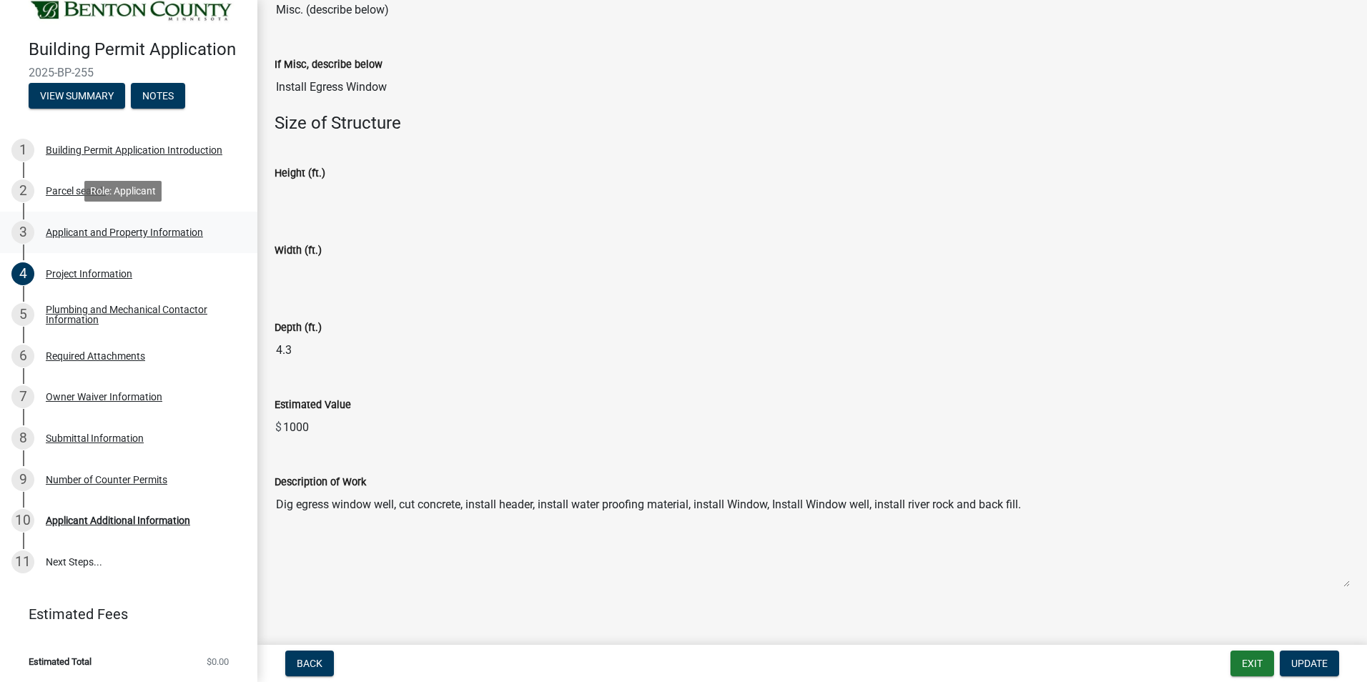
click at [71, 231] on div "Applicant and Property Information" at bounding box center [124, 232] width 157 height 10
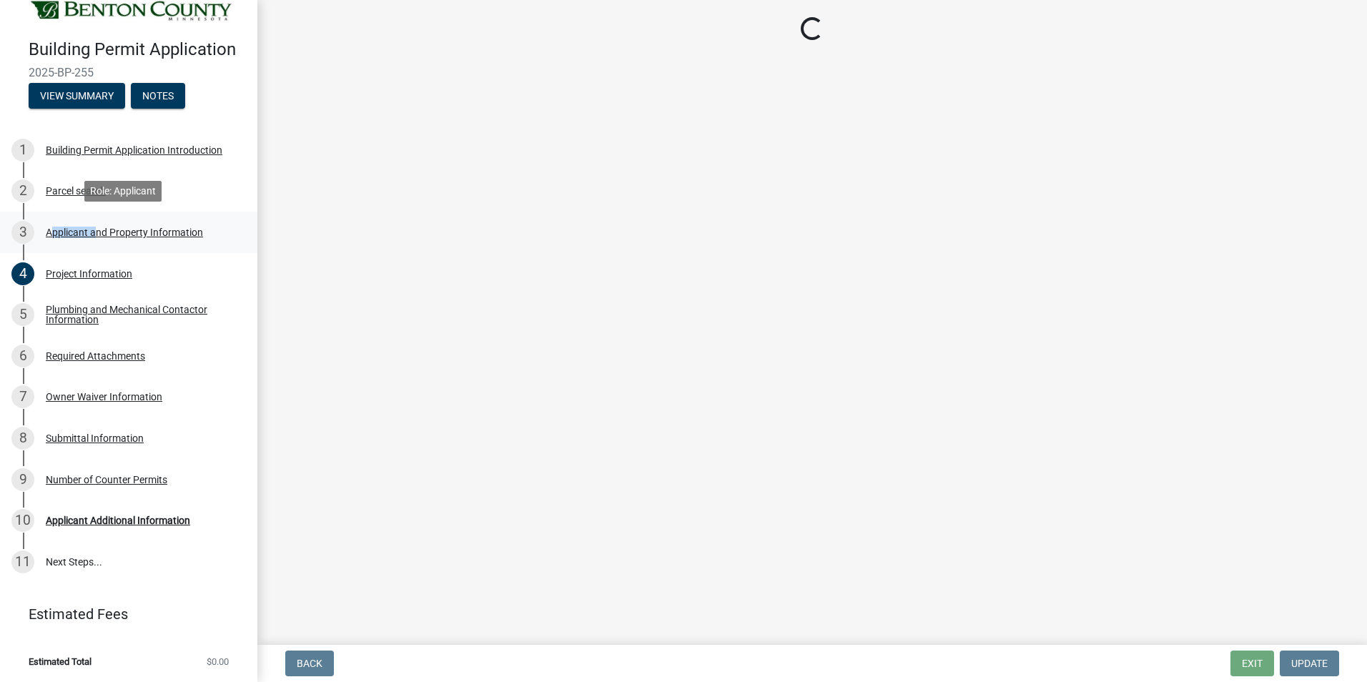
scroll to position [0, 0]
click at [71, 231] on div "Applicant and Property Information" at bounding box center [124, 232] width 157 height 10
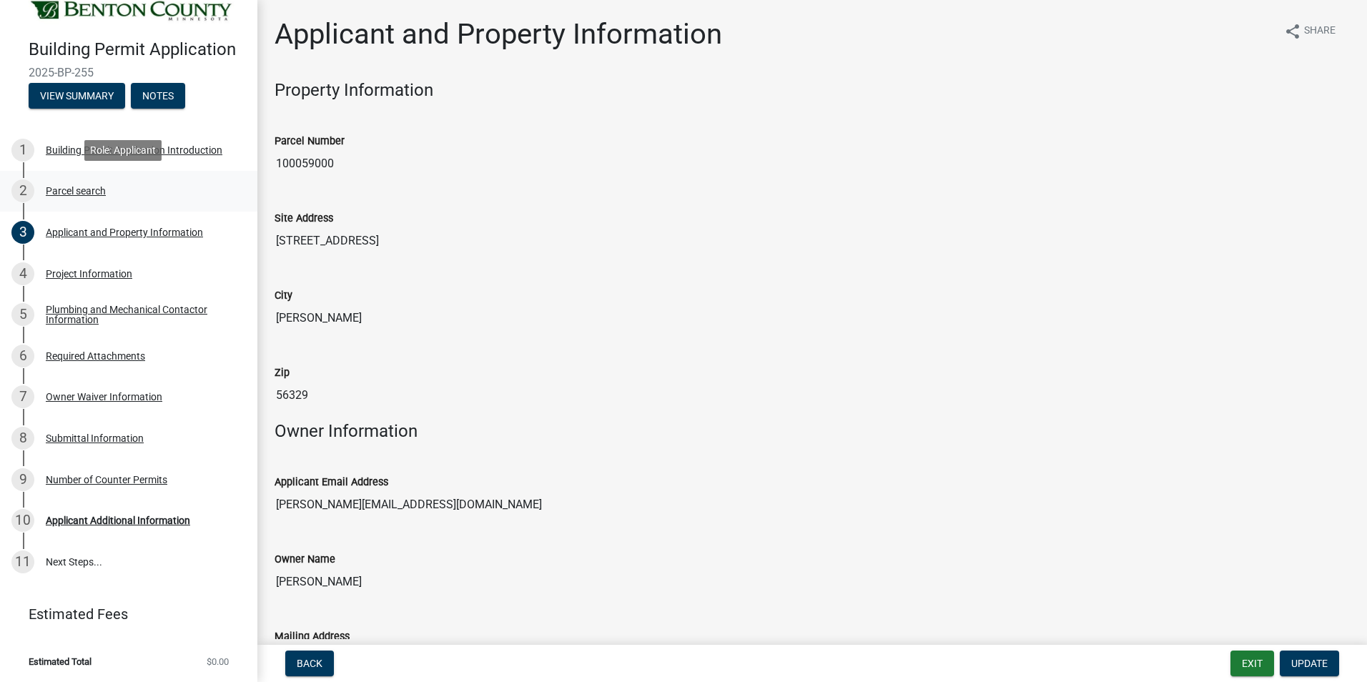
click at [54, 189] on div "Parcel search" at bounding box center [76, 191] width 60 height 10
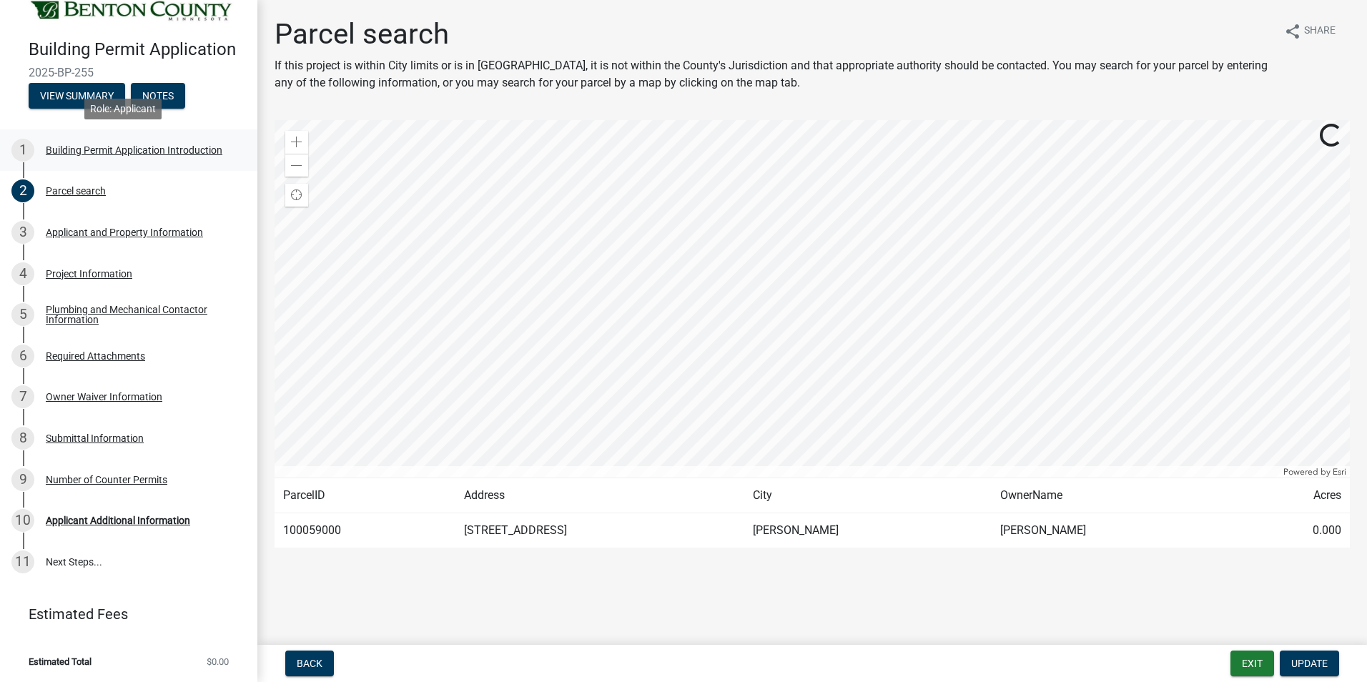
click at [77, 145] on div "Building Permit Application Introduction" at bounding box center [134, 150] width 177 height 10
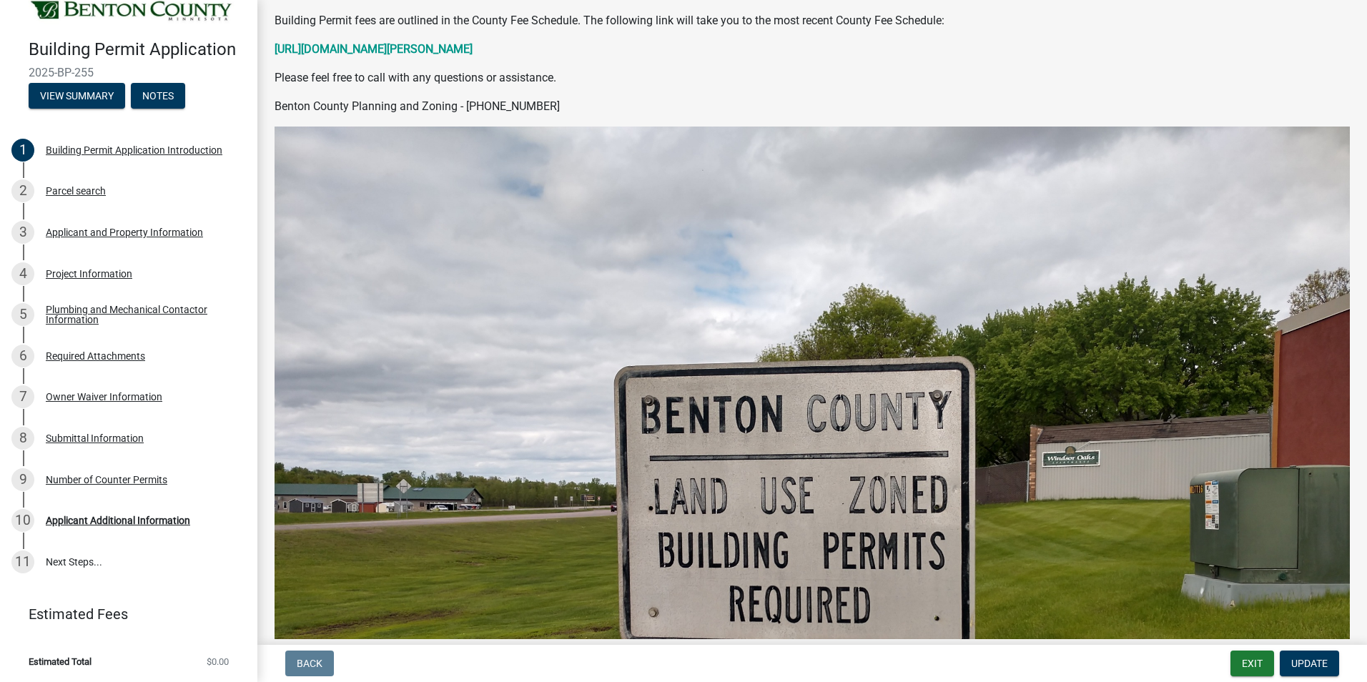
scroll to position [429, 0]
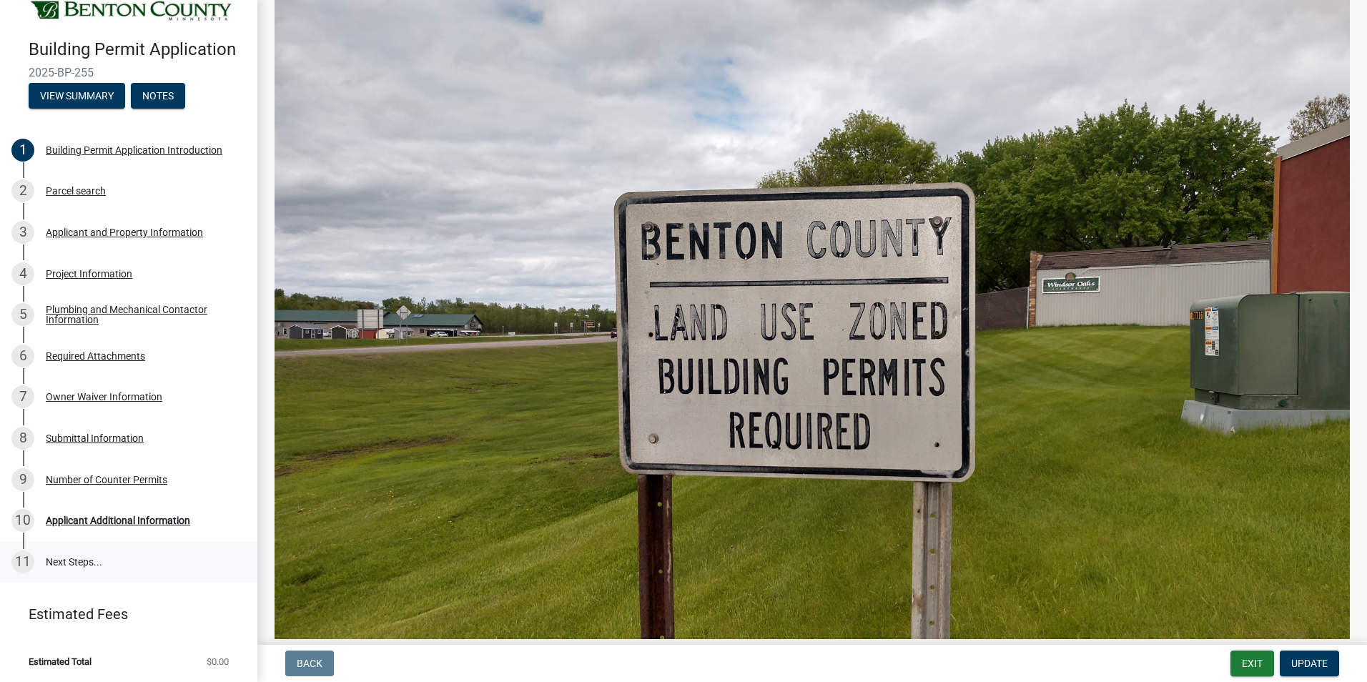
click at [62, 557] on link "11 Next Steps..." at bounding box center [128, 561] width 257 height 41
click at [62, 561] on link "11 Next Steps..." at bounding box center [128, 561] width 257 height 41
click at [70, 521] on div "Applicant Additional Information" at bounding box center [118, 521] width 144 height 10
click at [49, 553] on link "11 Next Steps..." at bounding box center [128, 561] width 257 height 41
click at [72, 477] on div "Number of Counter Permits" at bounding box center [107, 480] width 122 height 10
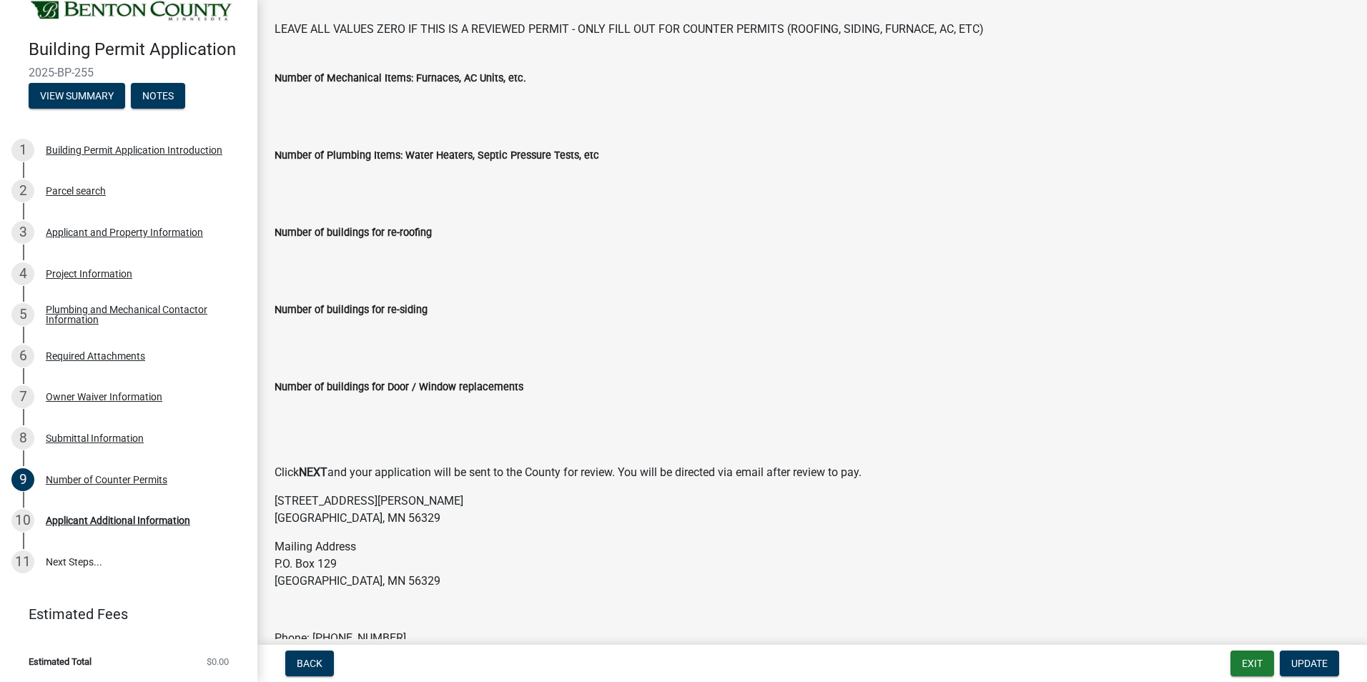
scroll to position [0, 0]
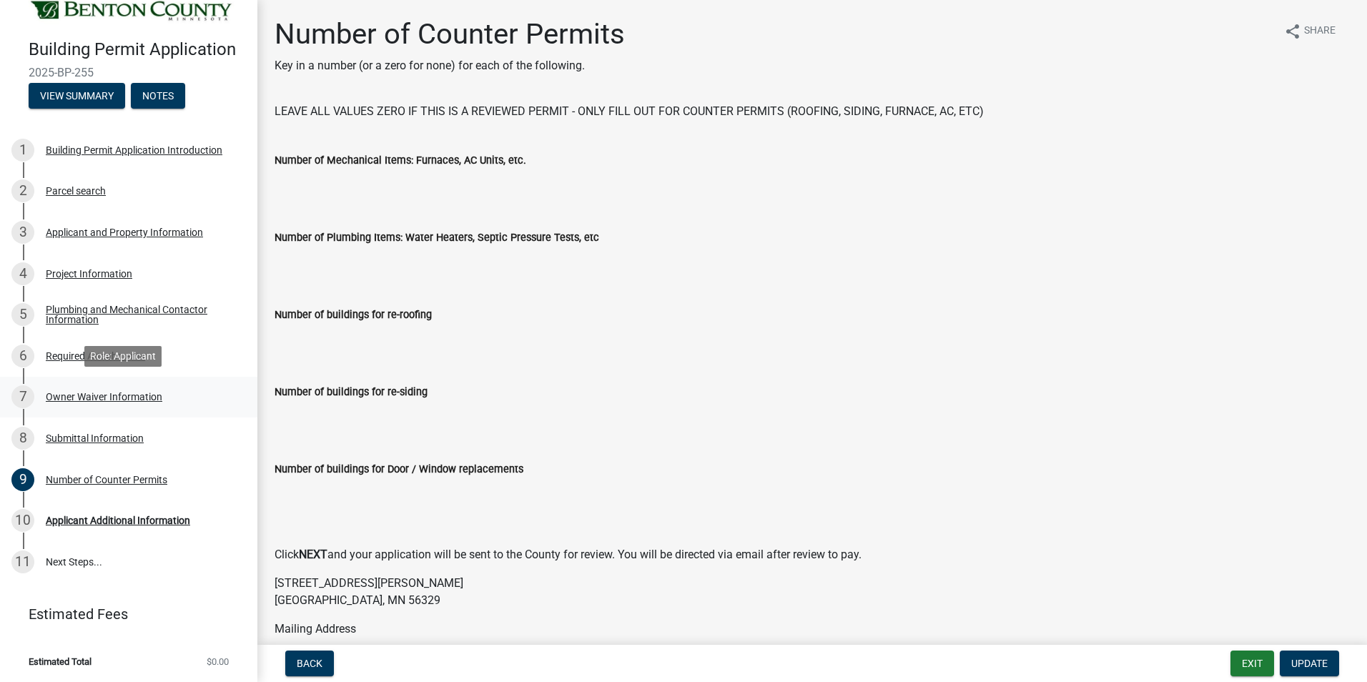
click at [93, 389] on div "7 Owner Waiver Information" at bounding box center [122, 396] width 223 height 23
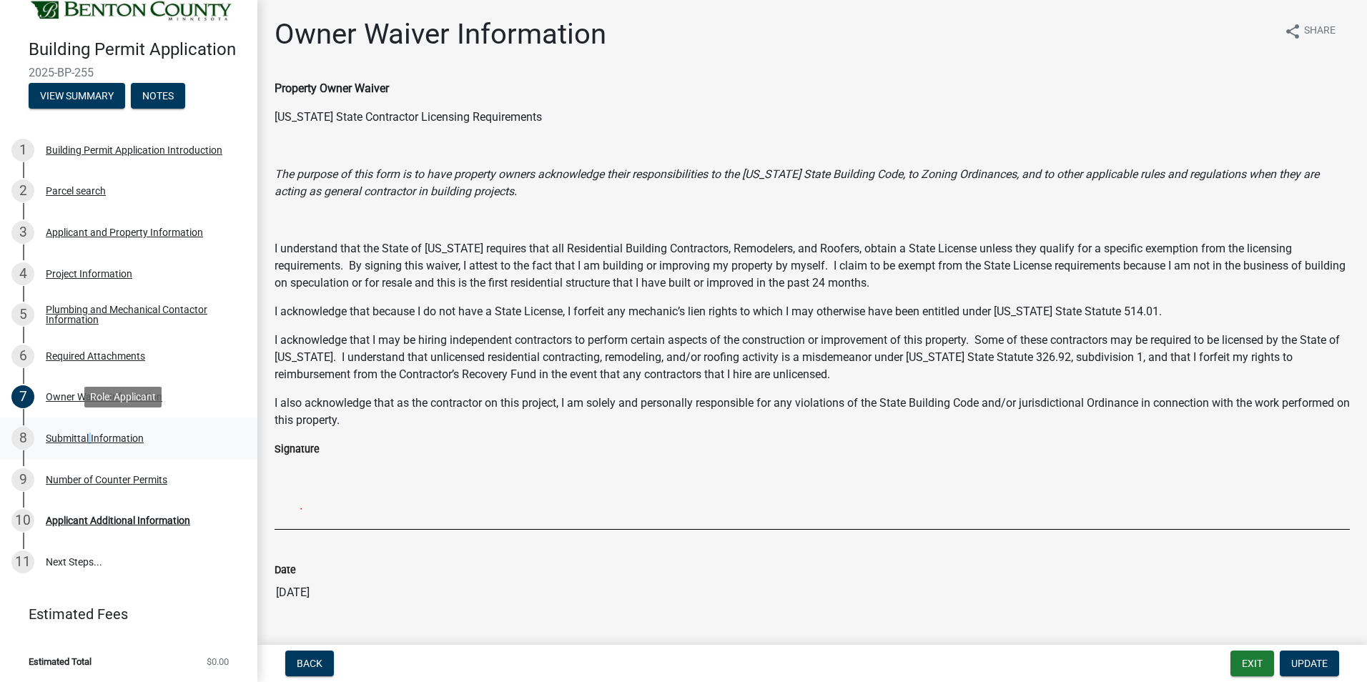
click at [87, 434] on div "Submittal Information" at bounding box center [95, 438] width 98 height 10
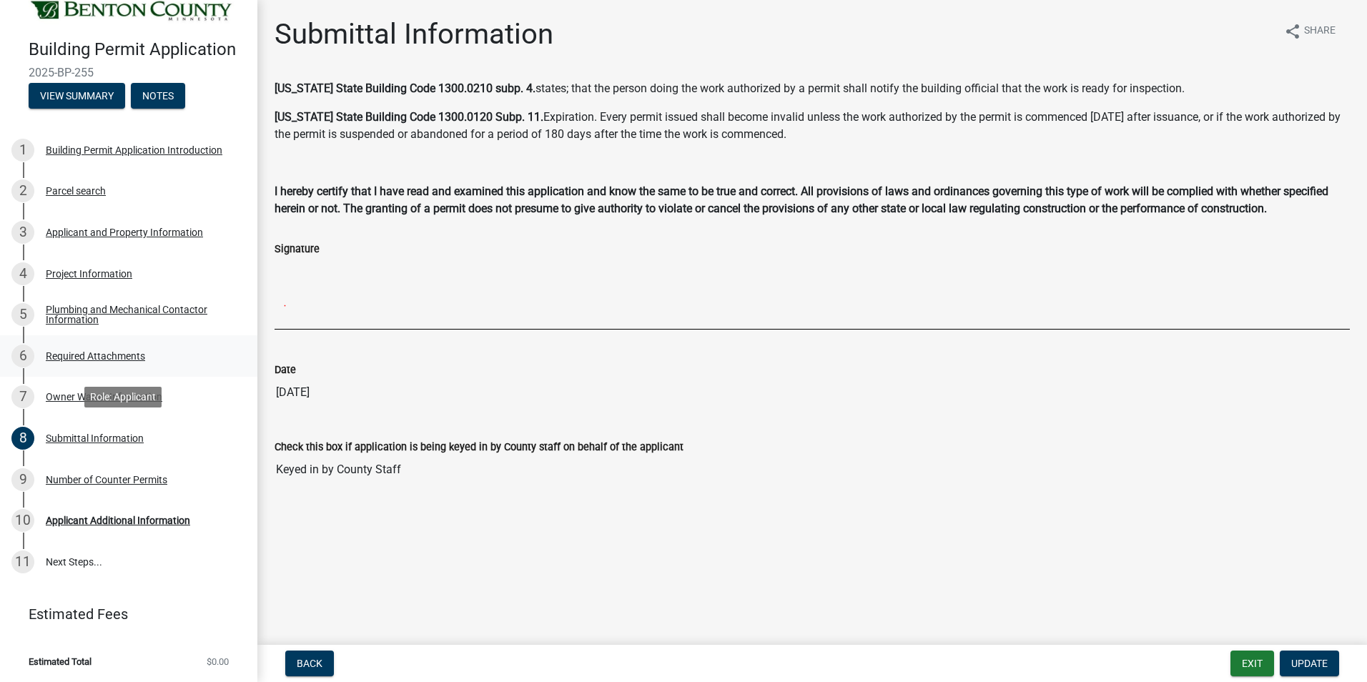
drag, startPoint x: 87, startPoint y: 434, endPoint x: 83, endPoint y: 351, distance: 83.0
click at [83, 351] on div "Required Attachments" at bounding box center [95, 356] width 99 height 10
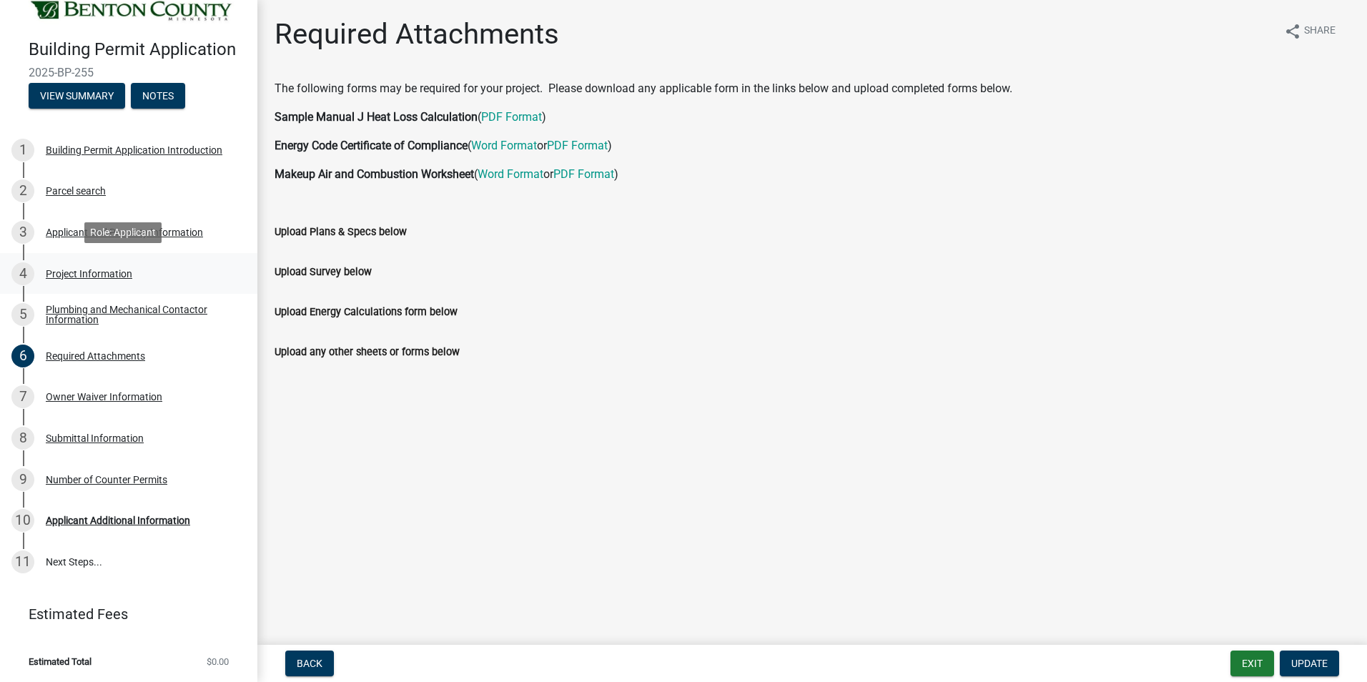
click at [75, 270] on div "Project Information" at bounding box center [89, 274] width 87 height 10
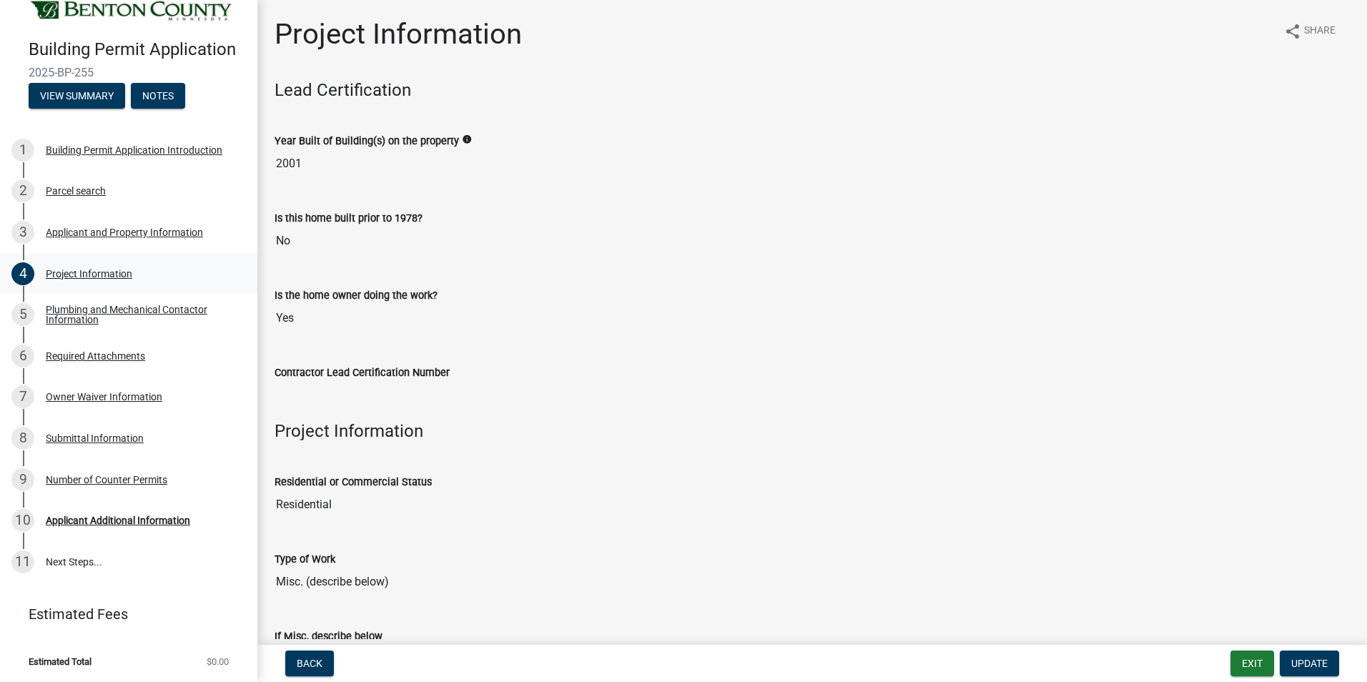
drag, startPoint x: 75, startPoint y: 270, endPoint x: 105, endPoint y: 267, distance: 30.2
click at [105, 269] on div "Project Information" at bounding box center [89, 274] width 87 height 10
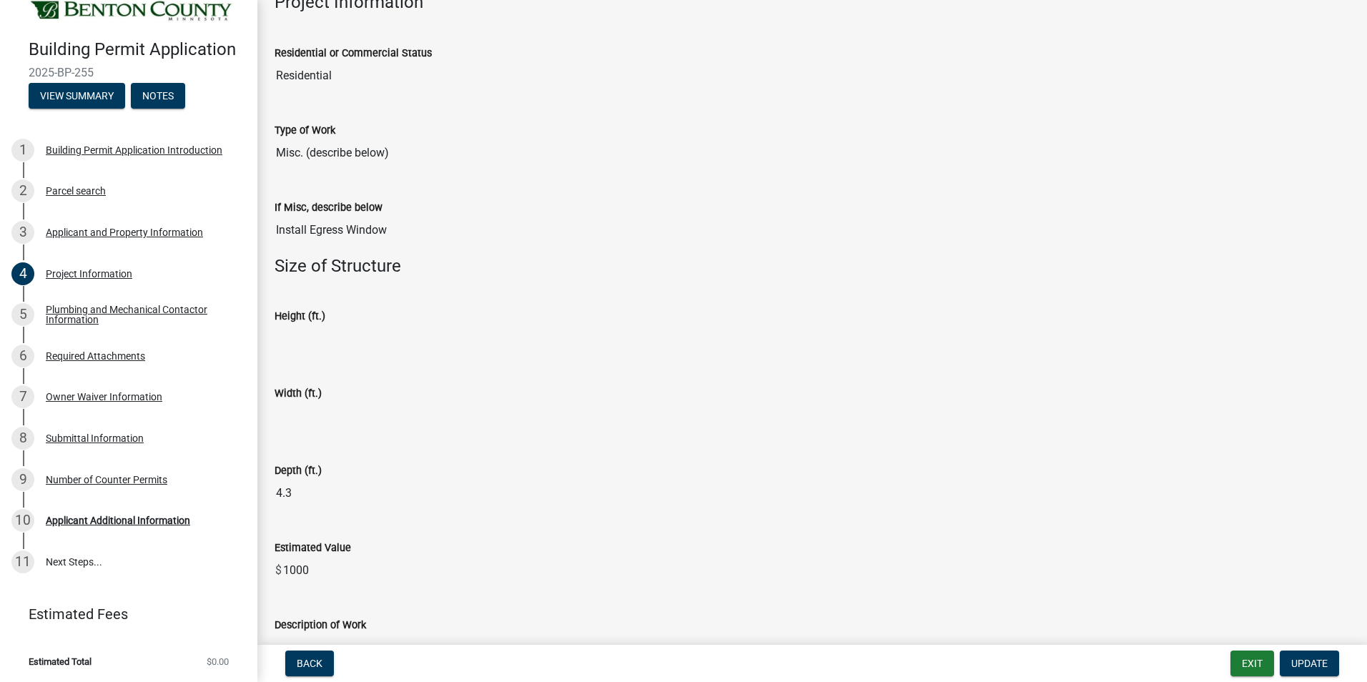
scroll to position [588, 0]
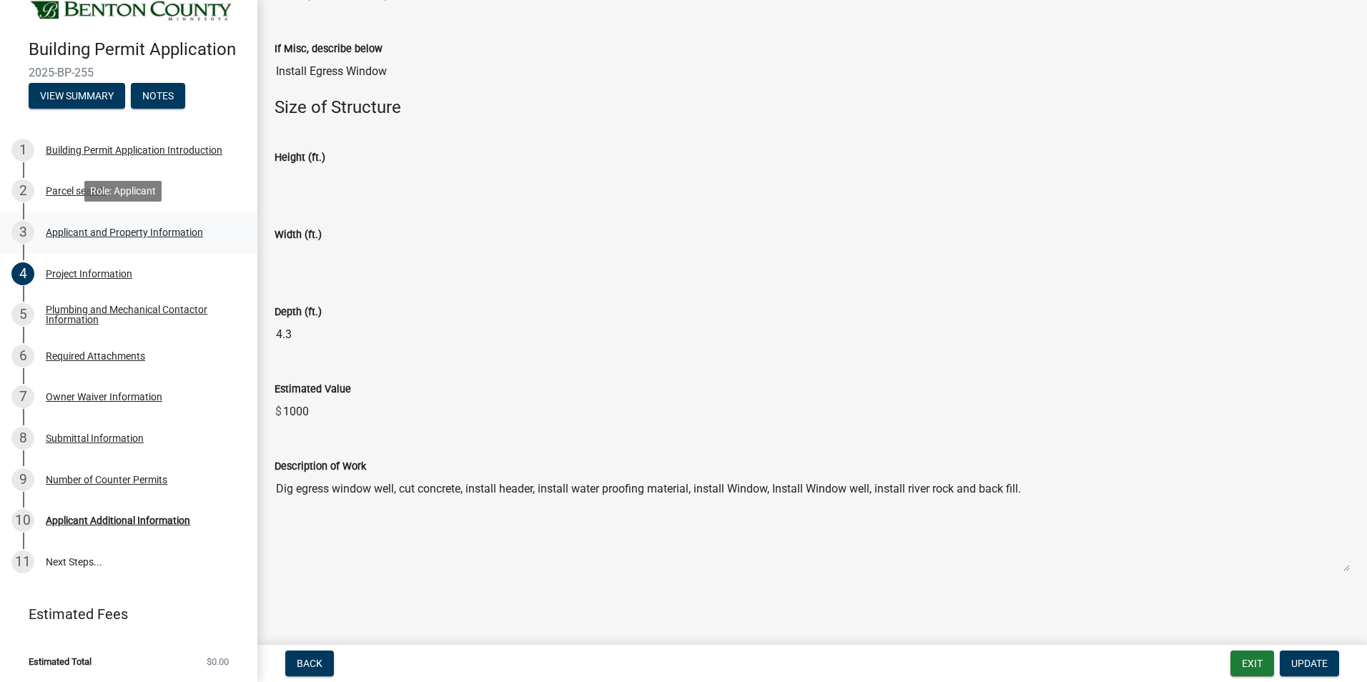
click at [90, 232] on div "Applicant and Property Information" at bounding box center [124, 232] width 157 height 10
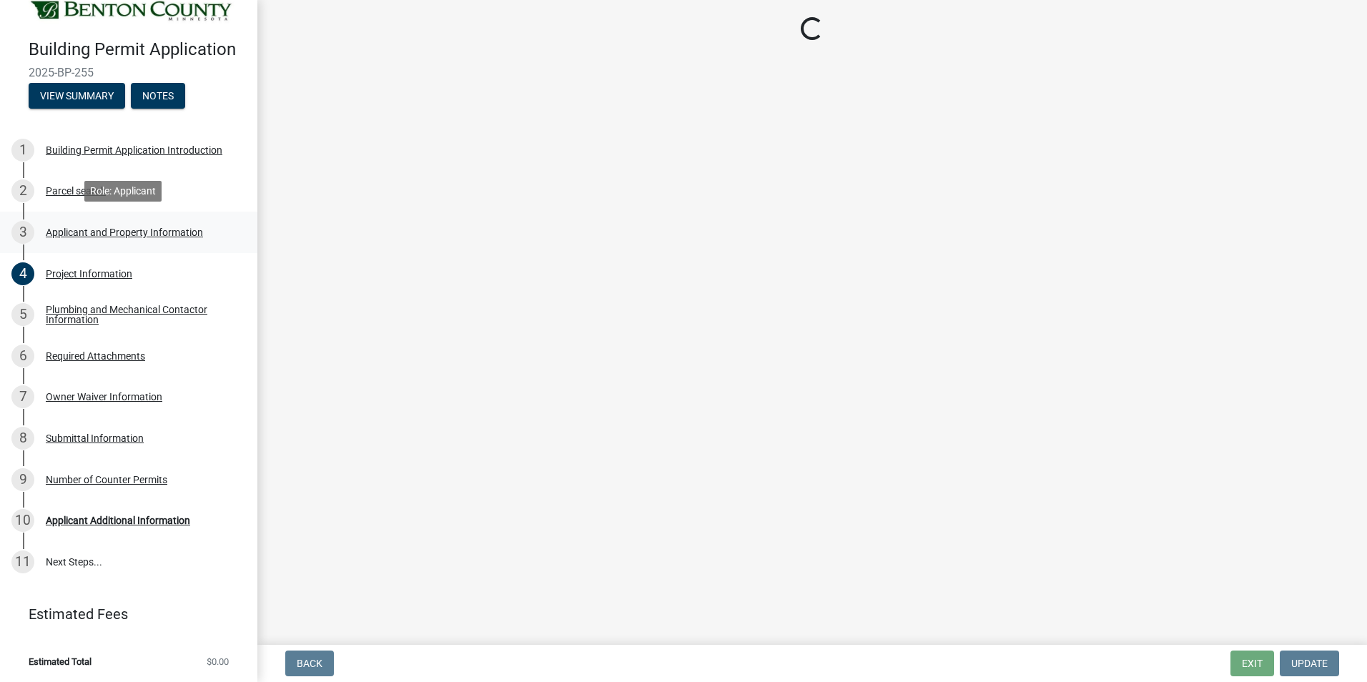
scroll to position [0, 0]
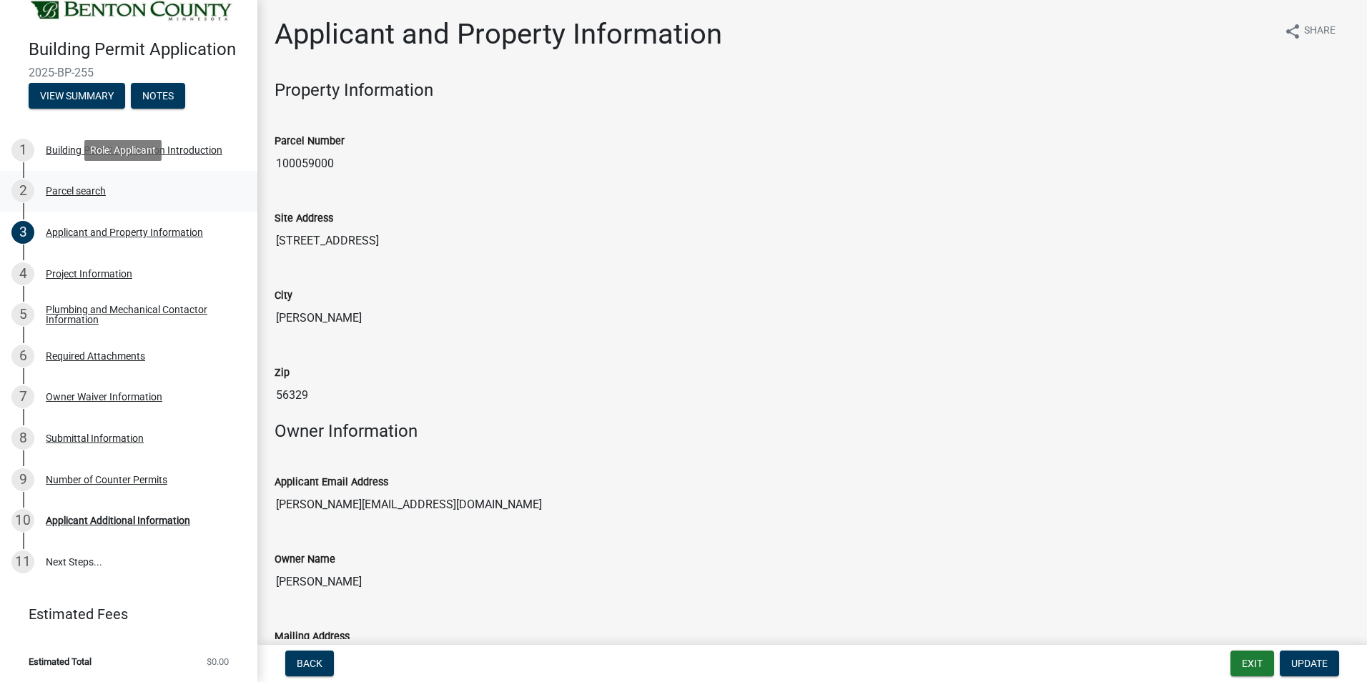
click at [57, 187] on div "Parcel search" at bounding box center [76, 191] width 60 height 10
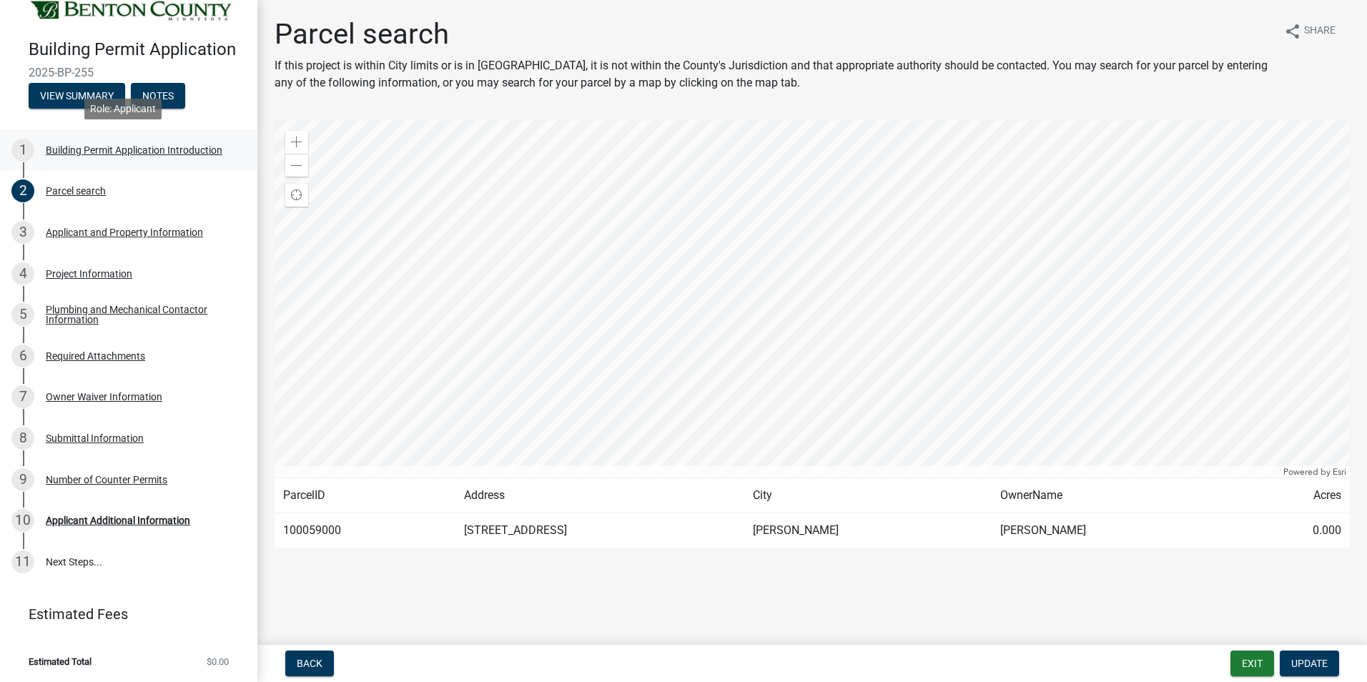
click at [56, 154] on div "Building Permit Application Introduction" at bounding box center [134, 150] width 177 height 10
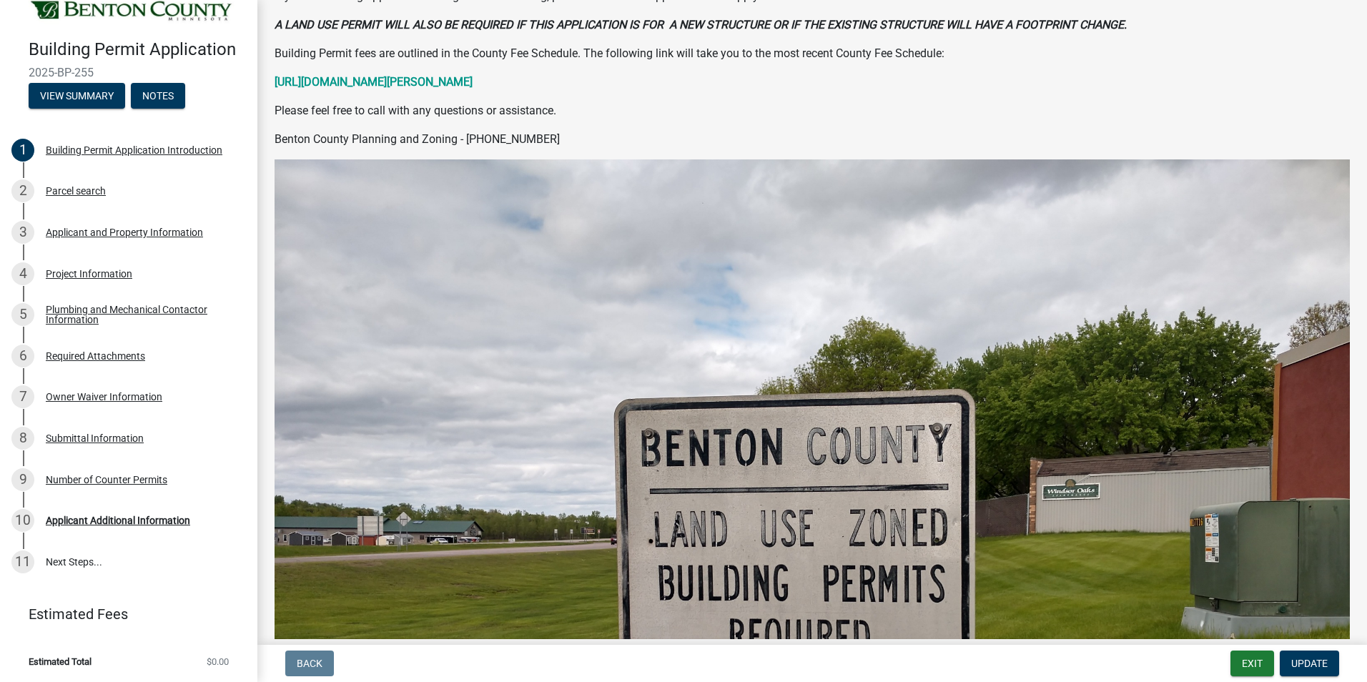
scroll to position [608, 0]
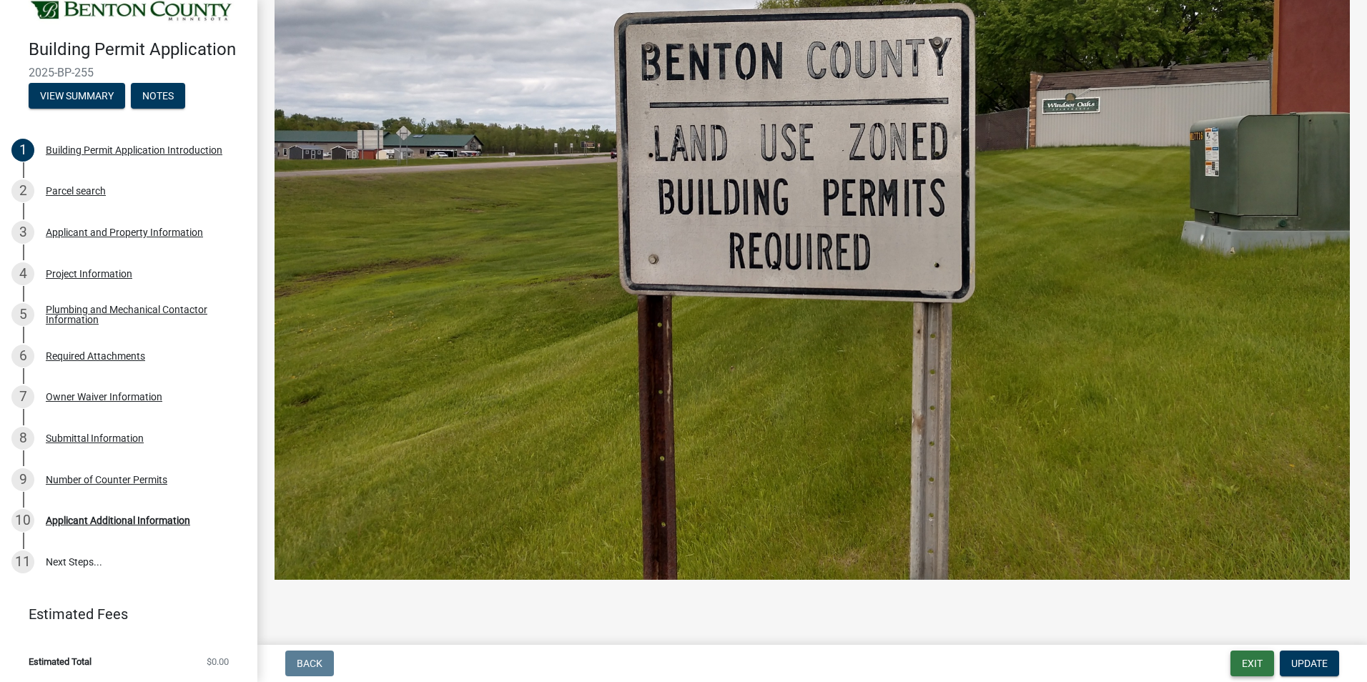
click at [1249, 657] on button "Exit" at bounding box center [1253, 664] width 44 height 26
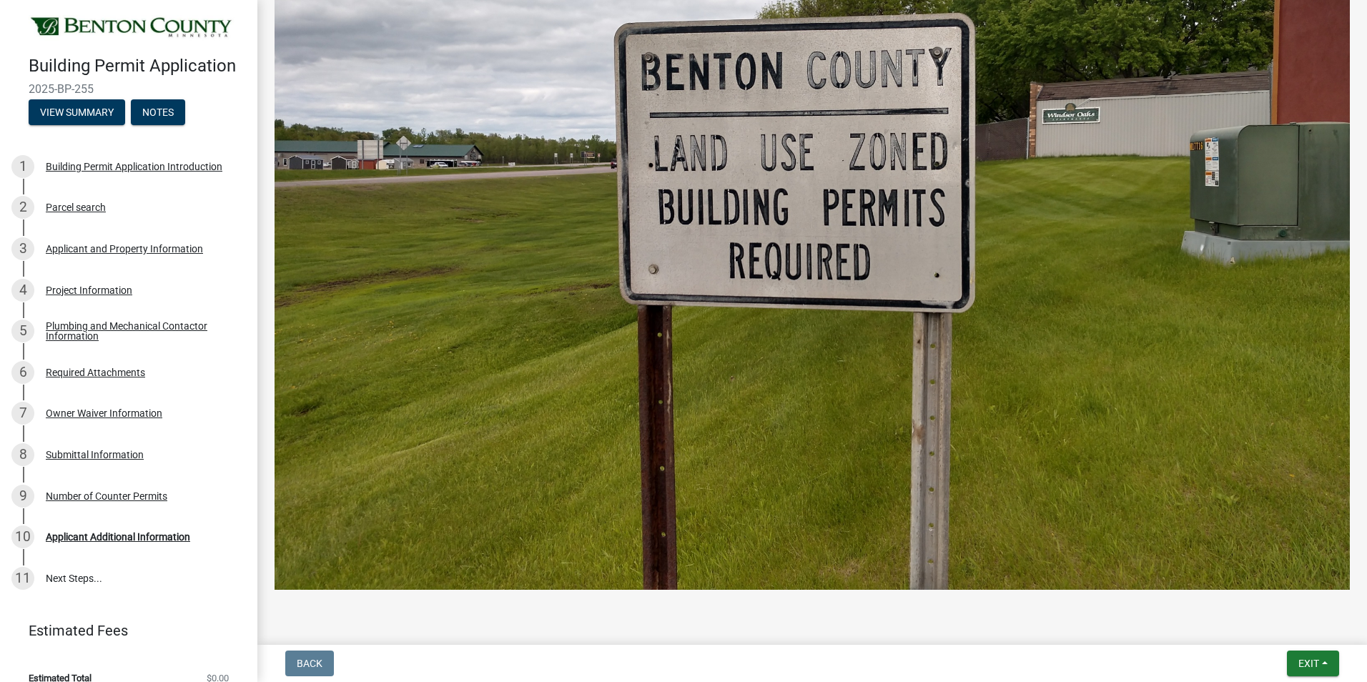
scroll to position [762, 0]
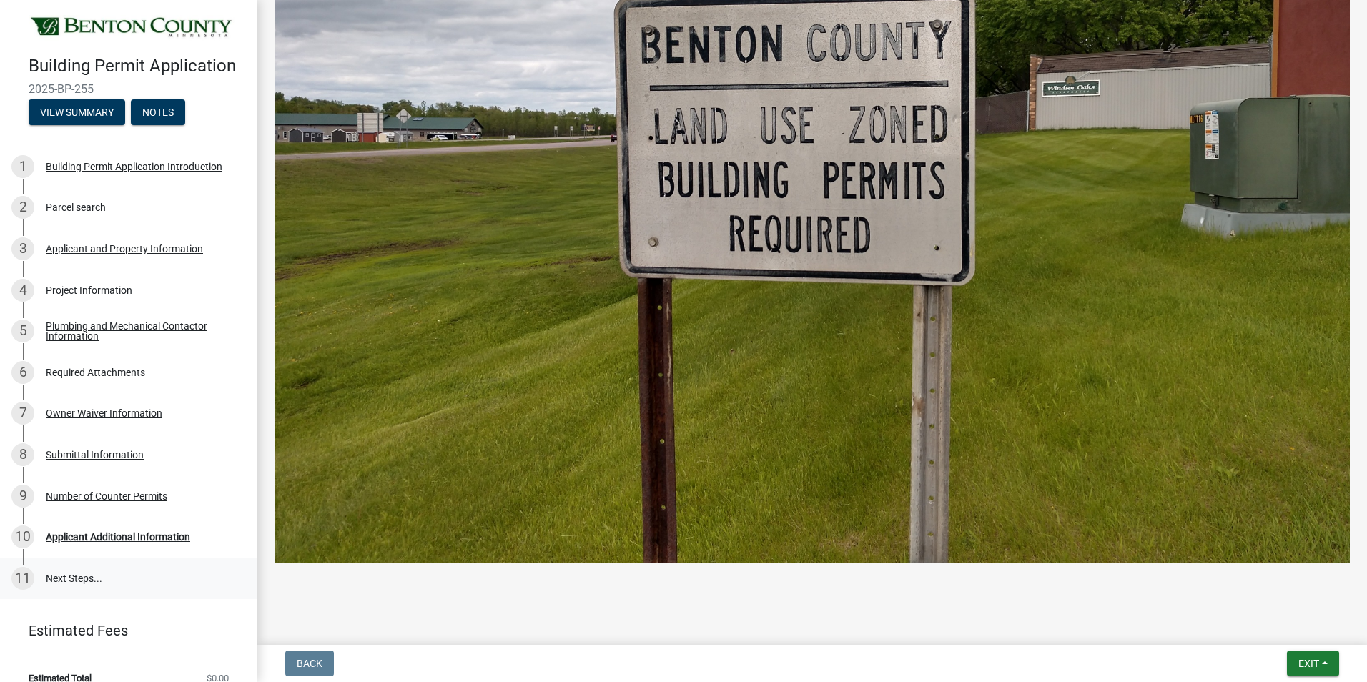
click at [48, 570] on link "11 Next Steps..." at bounding box center [128, 578] width 257 height 41
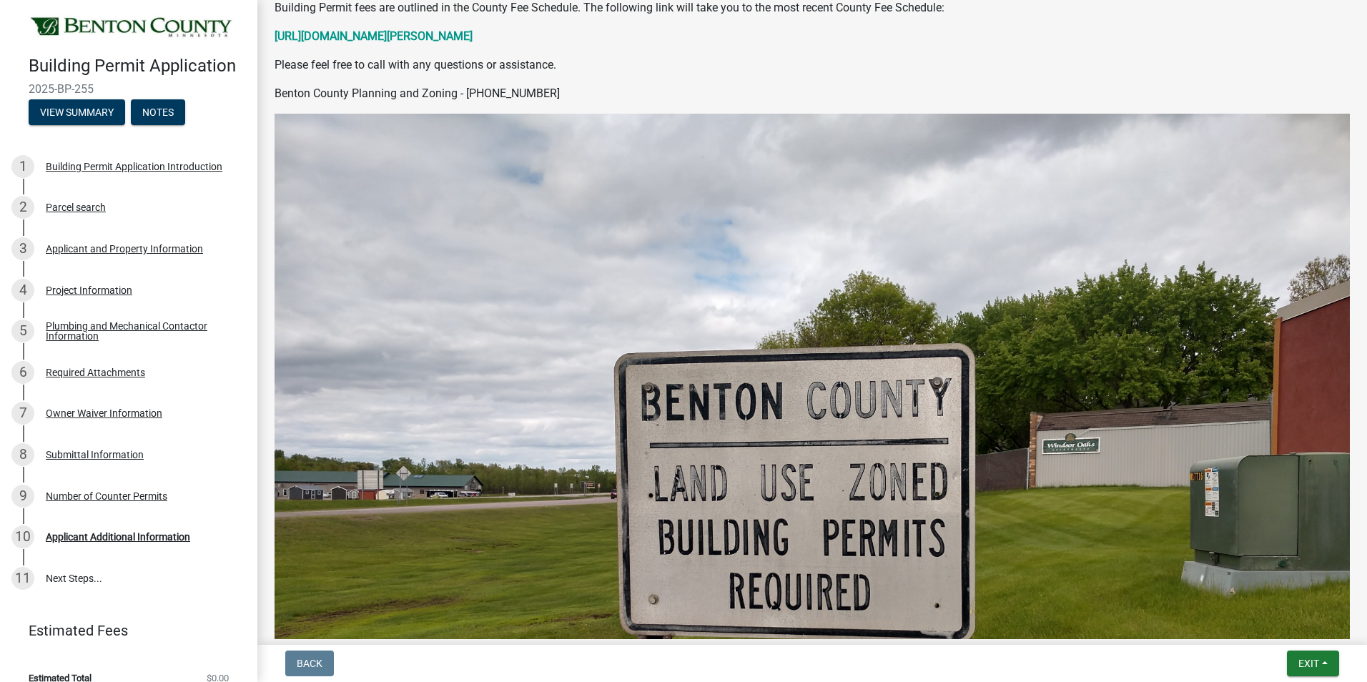
scroll to position [0, 0]
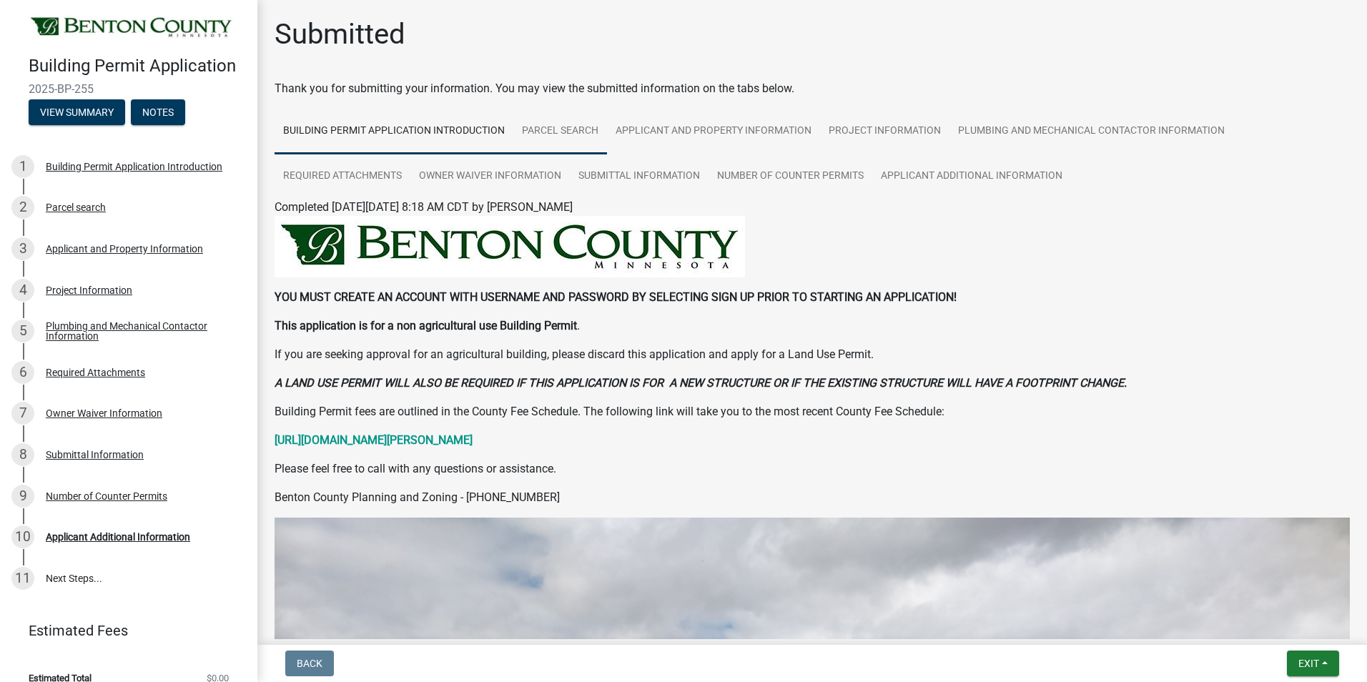
click at [545, 130] on link "Parcel search" at bounding box center [560, 132] width 94 height 46
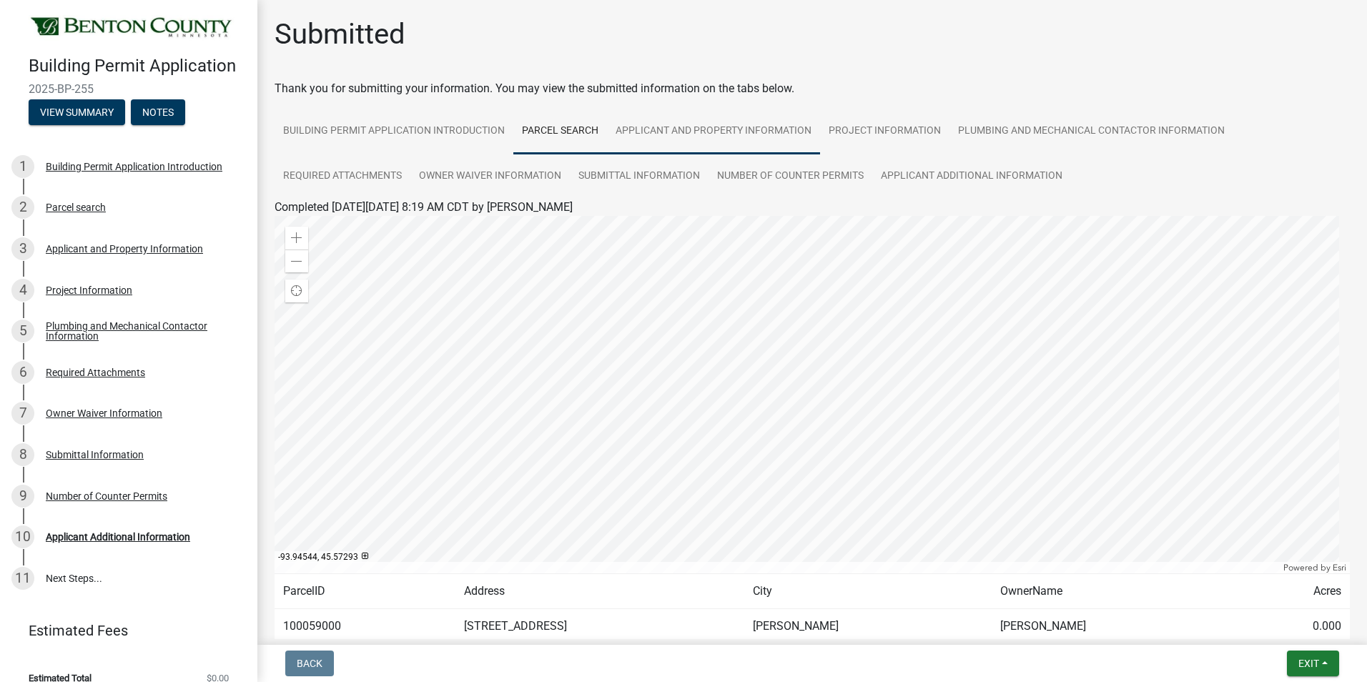
click at [648, 125] on link "Applicant and Property Information" at bounding box center [713, 132] width 213 height 46
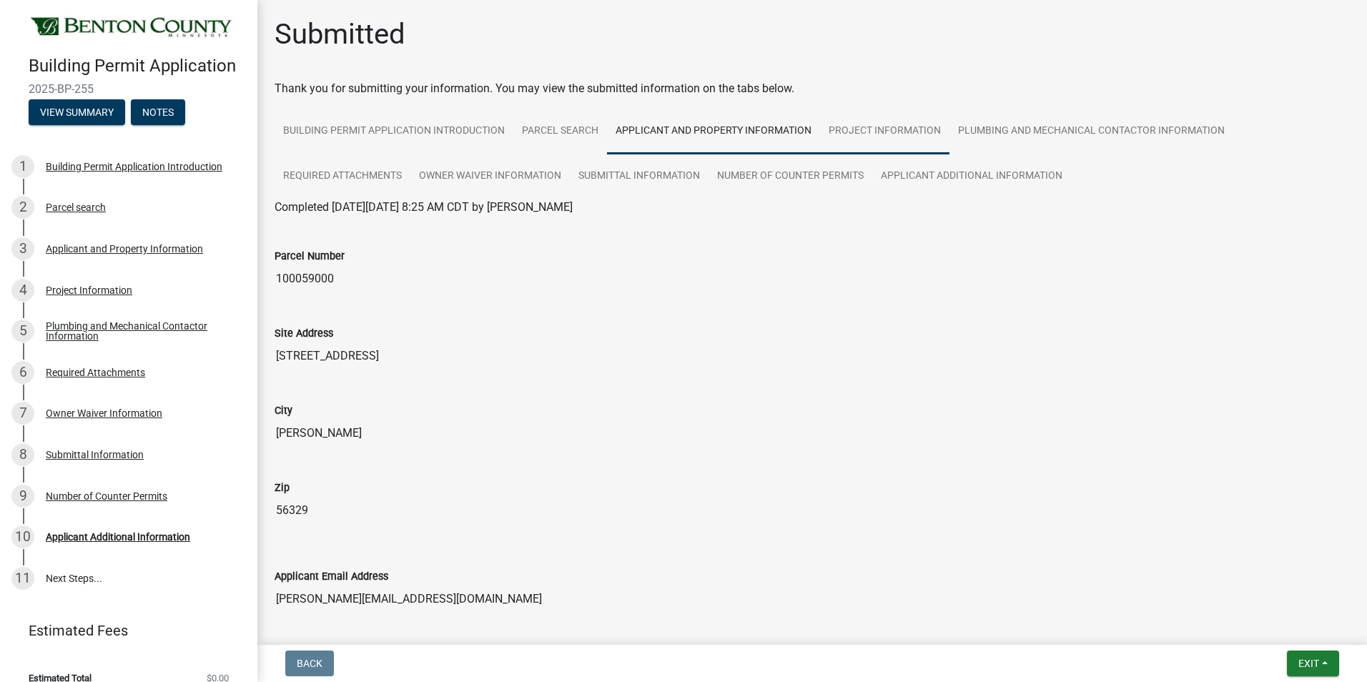
click at [884, 129] on link "Project Information" at bounding box center [884, 132] width 129 height 46
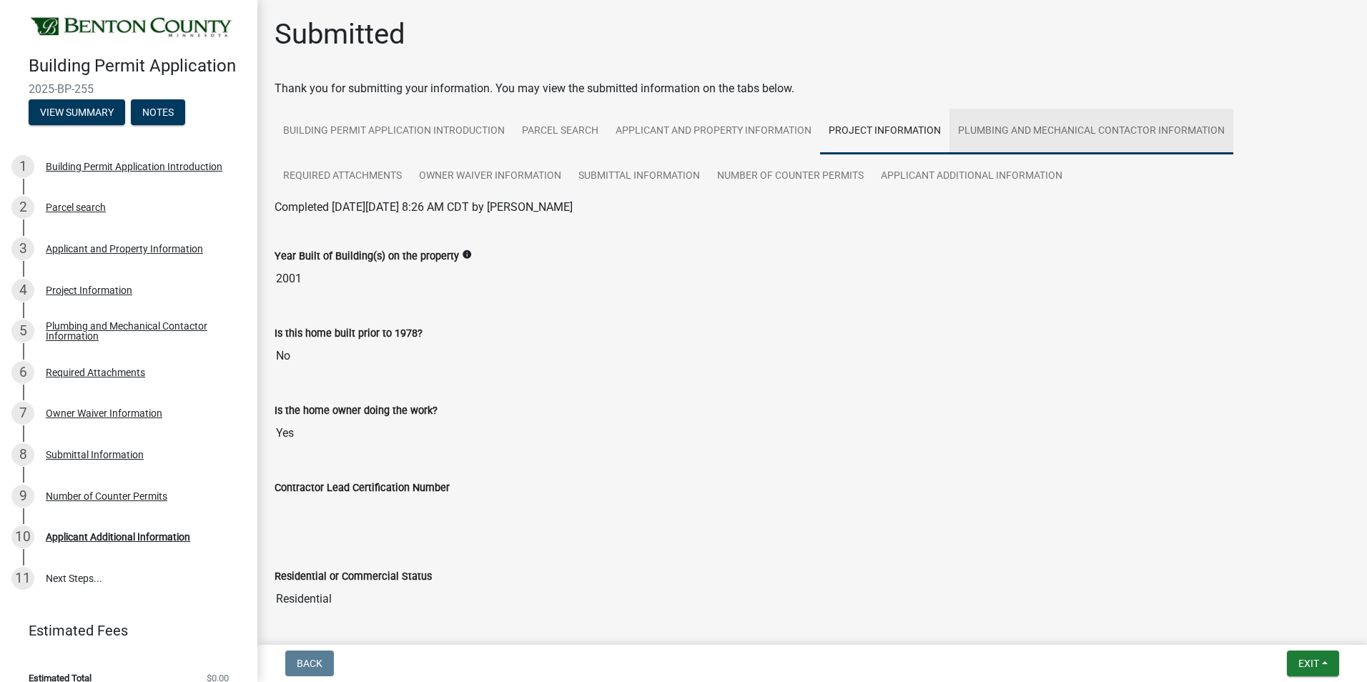
click at [1013, 130] on link "Plumbing and Mechanical Contactor Information" at bounding box center [1092, 132] width 284 height 46
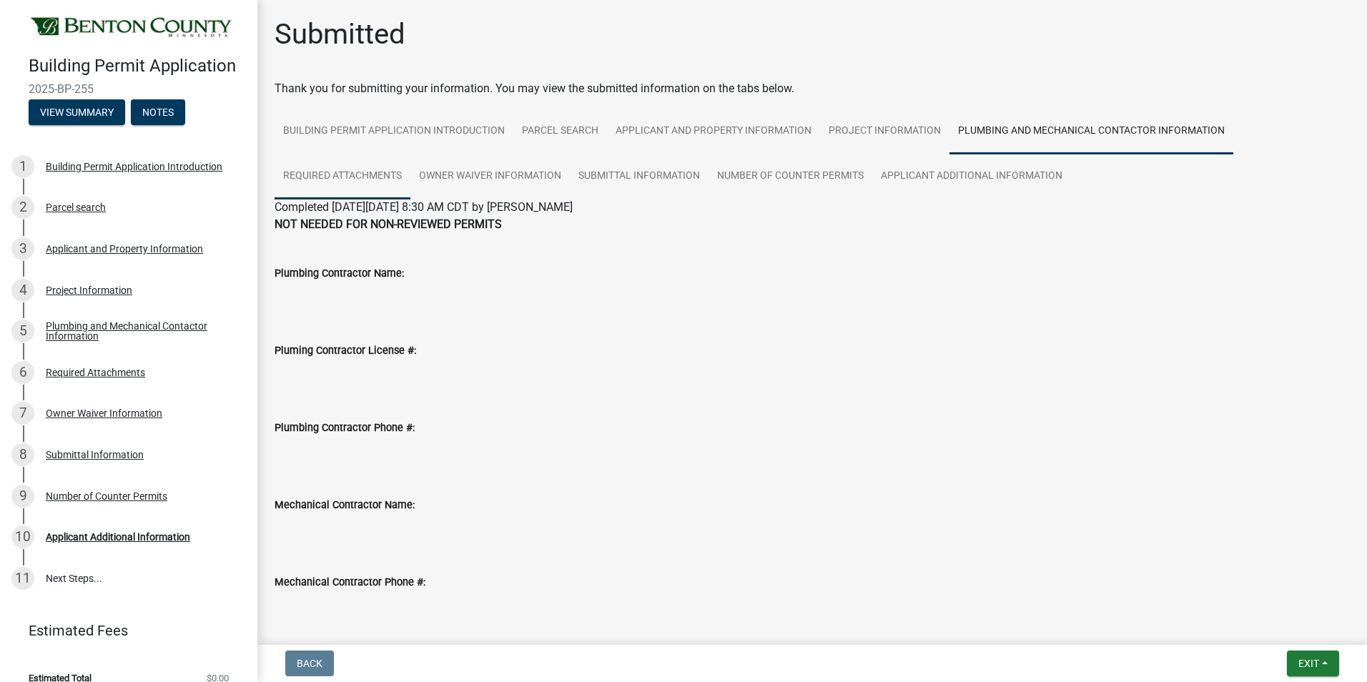
click at [361, 174] on link "Required Attachments" at bounding box center [343, 177] width 136 height 46
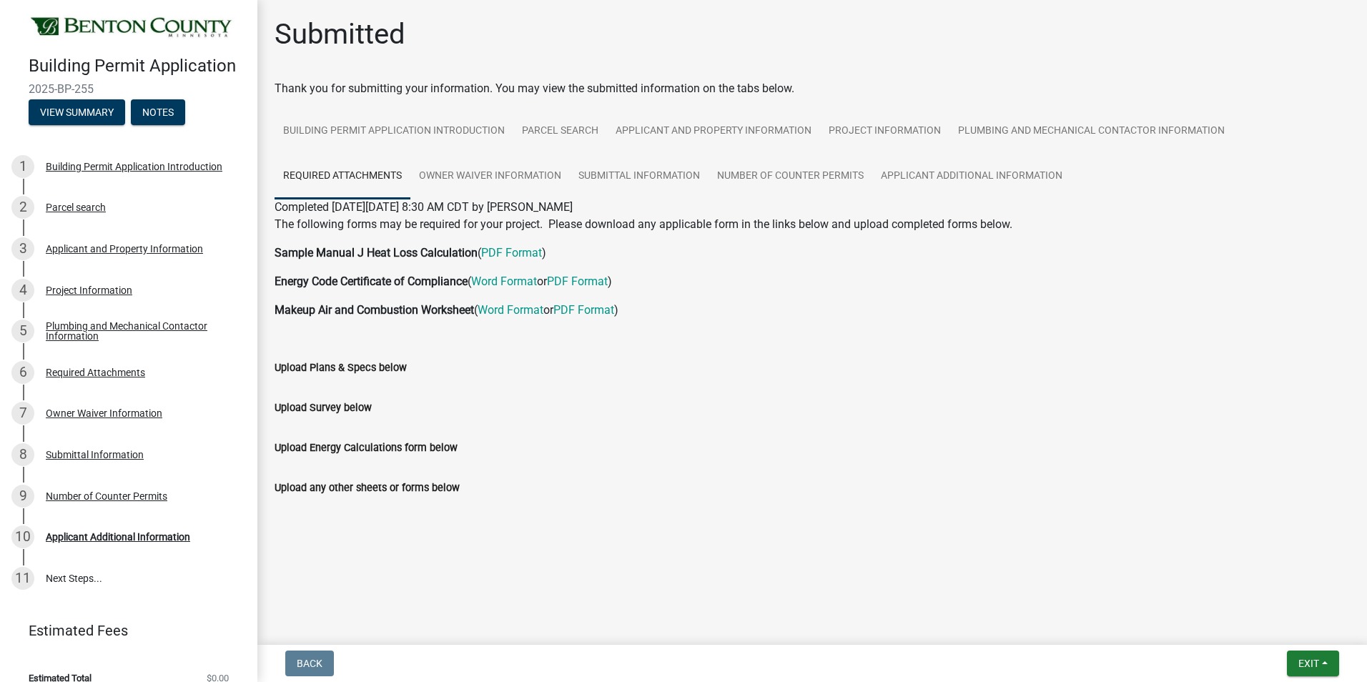
click at [419, 387] on ul at bounding box center [812, 381] width 1075 height 11
click at [356, 369] on label "Upload Plans & Specs below" at bounding box center [341, 368] width 132 height 10
click at [338, 414] on div "Upload Survey below" at bounding box center [812, 407] width 1075 height 17
click at [340, 448] on label "Upload Energy Calculations form below" at bounding box center [366, 448] width 183 height 10
click at [478, 170] on link "Owner Waiver Information" at bounding box center [489, 177] width 159 height 46
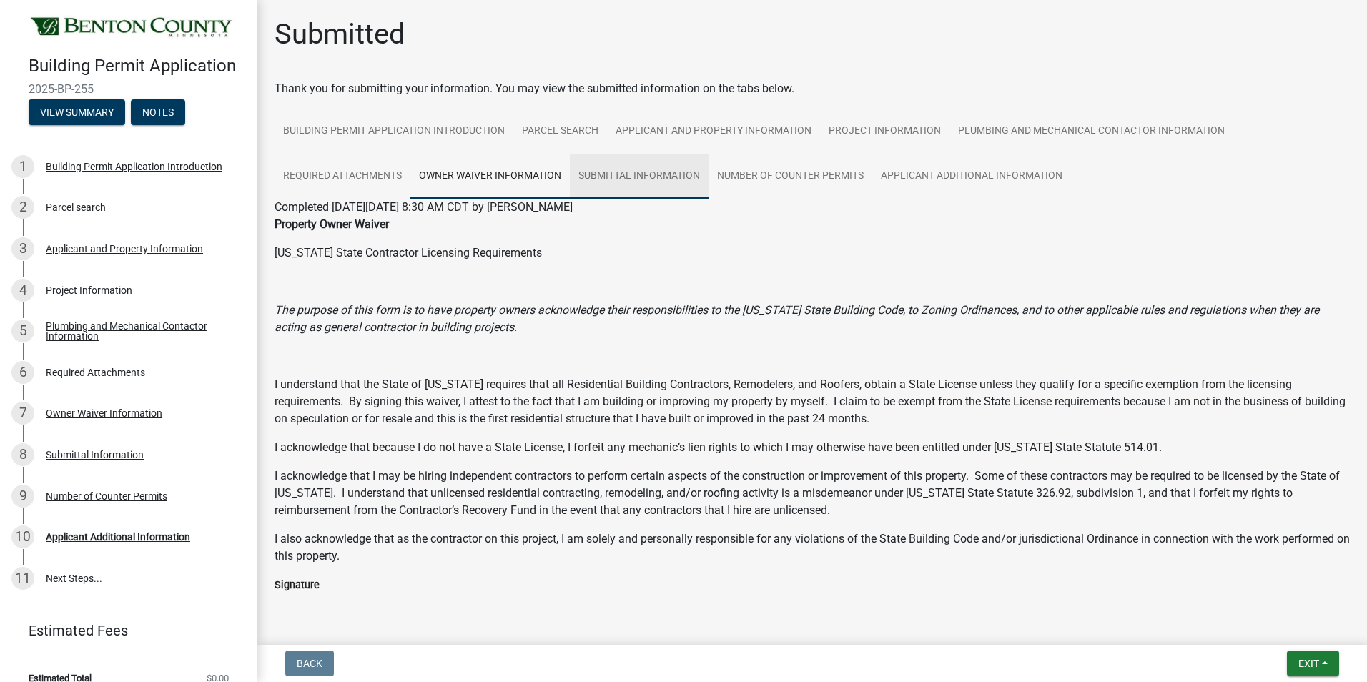
click at [624, 159] on link "Submittal Information" at bounding box center [639, 177] width 139 height 46
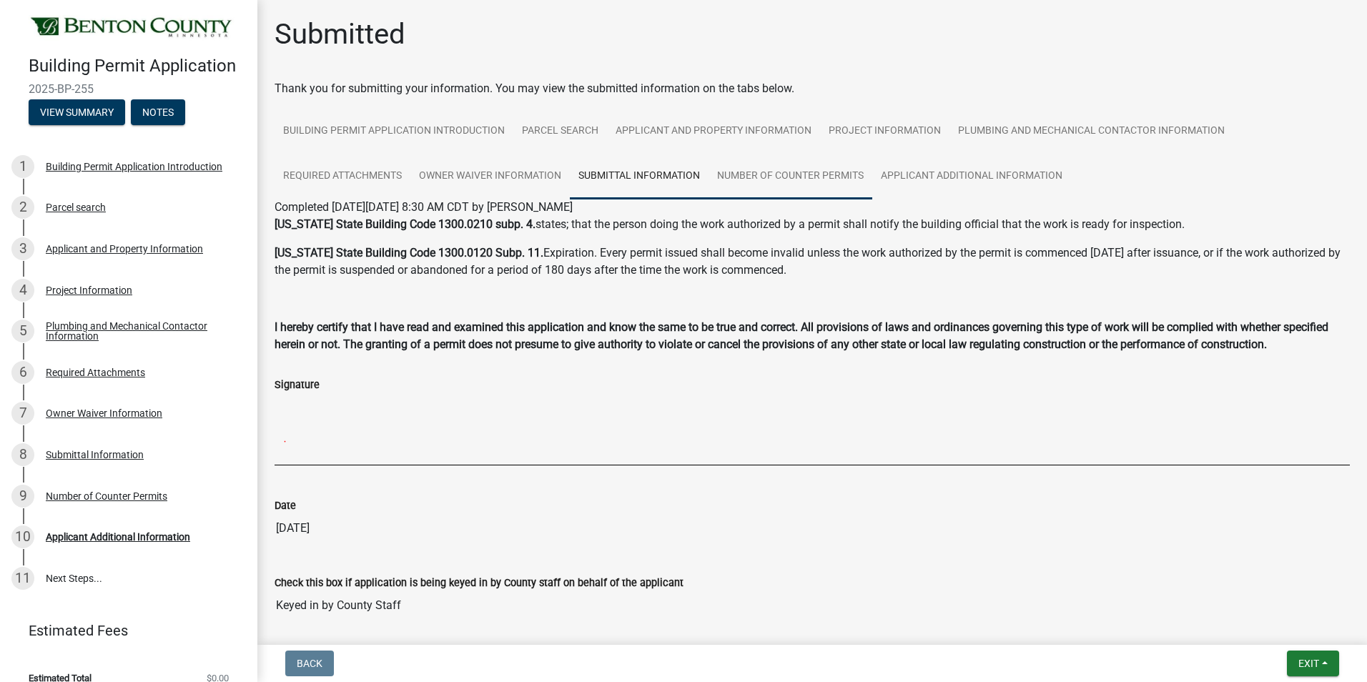
click at [769, 172] on link "Number of Counter Permits" at bounding box center [791, 177] width 164 height 46
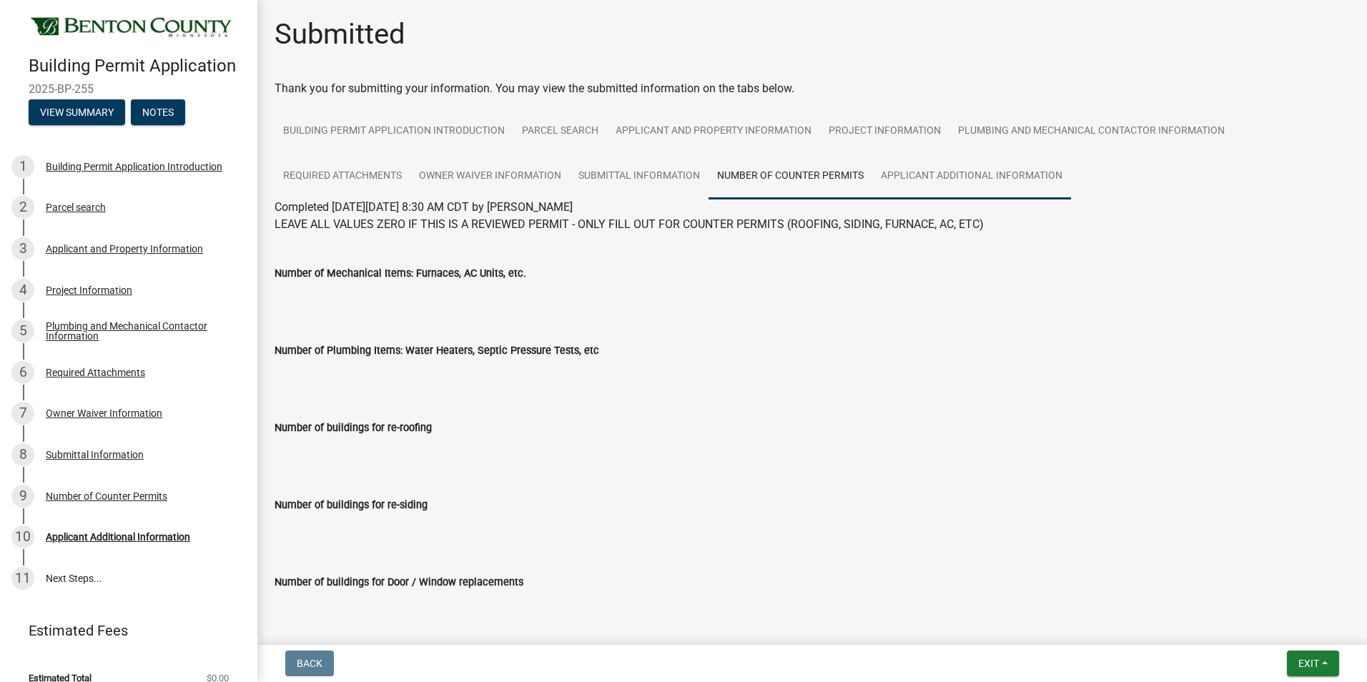
click at [900, 167] on link "Applicant Additional Information" at bounding box center [971, 177] width 199 height 46
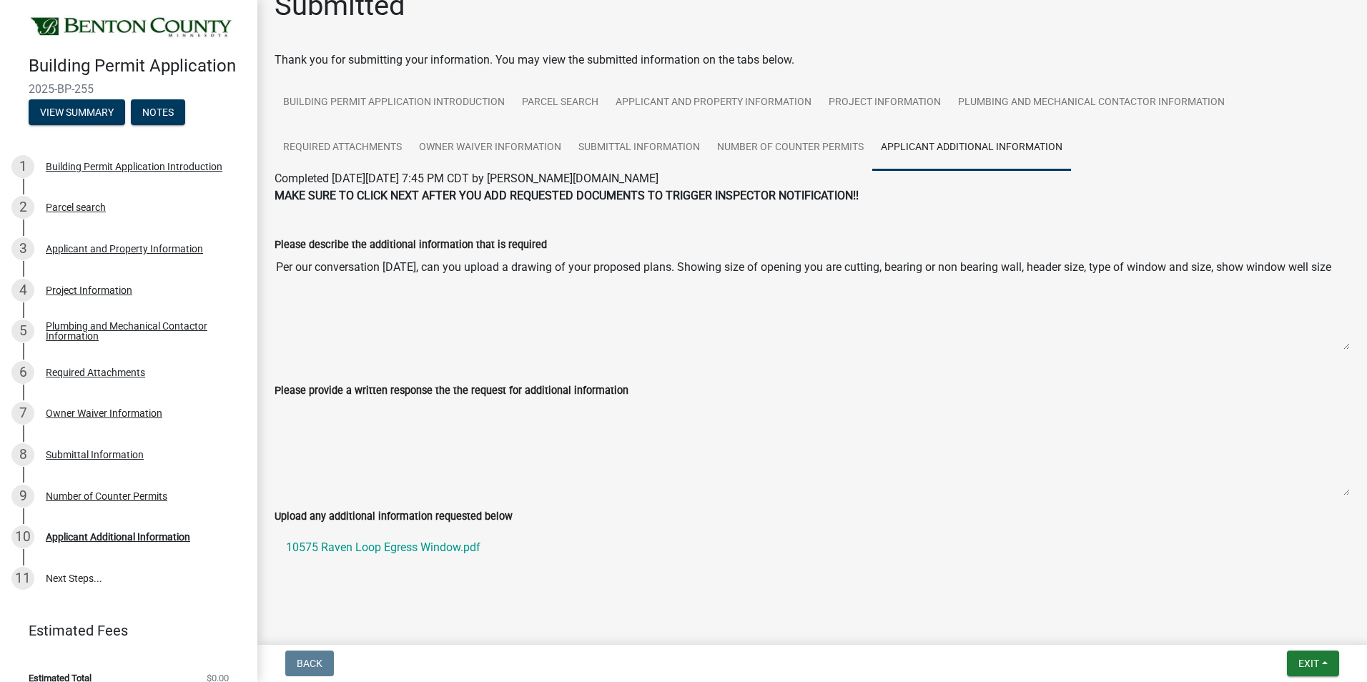
scroll to position [44, 0]
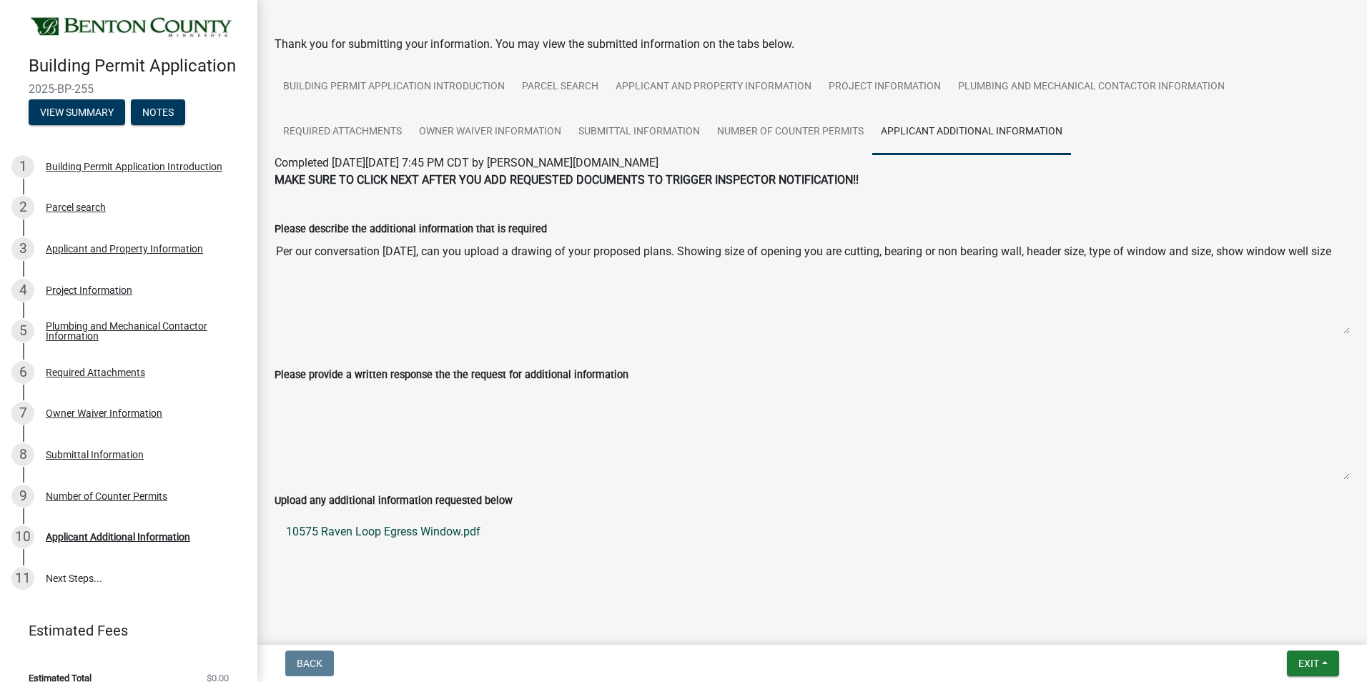
click at [416, 531] on link "10575 Raven Loop Egress Window.pdf" at bounding box center [812, 532] width 1075 height 34
